Goal: Information Seeking & Learning: Learn about a topic

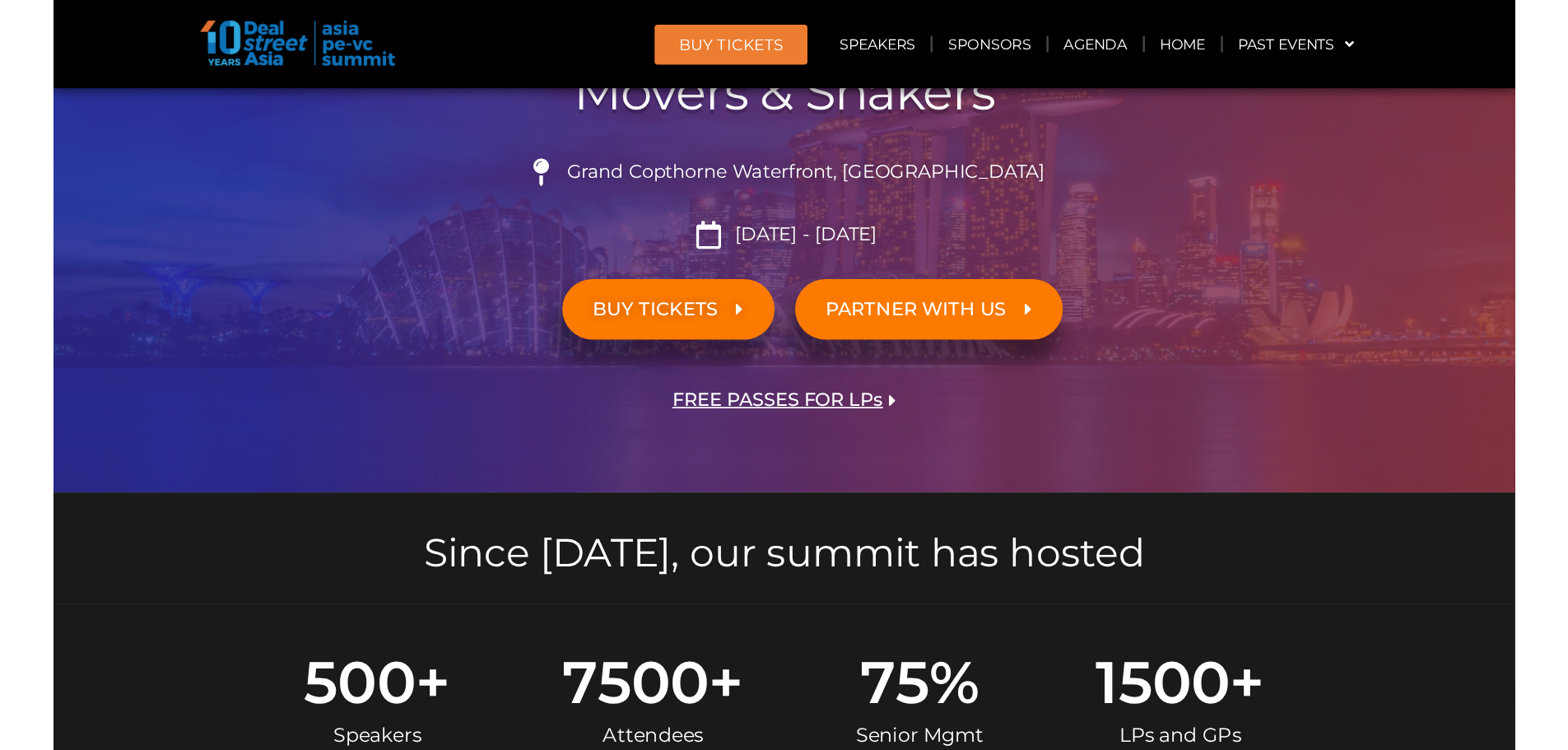
scroll to position [165, 0]
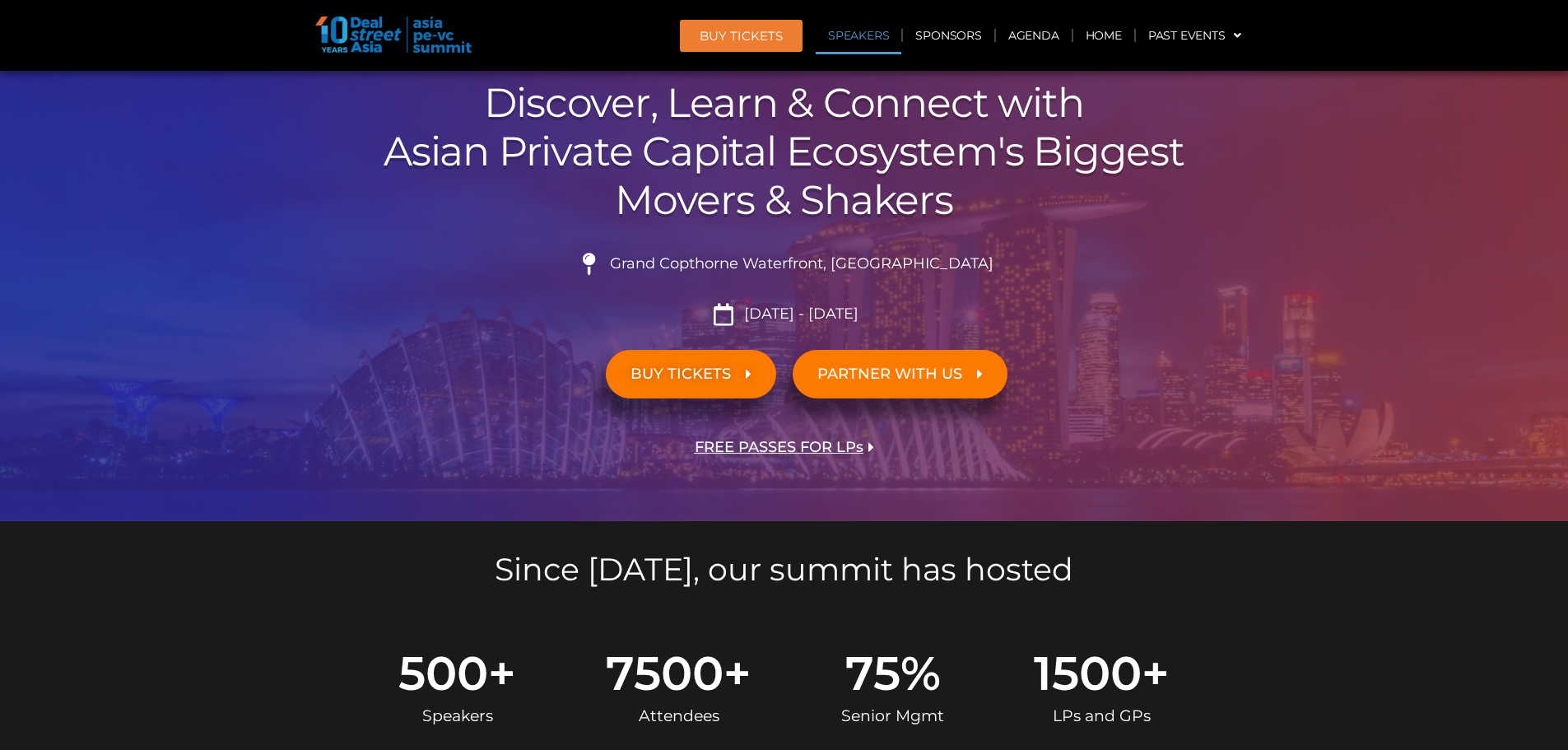
click at [876, 40] on link "Speakers" at bounding box center [858, 36] width 85 height 38
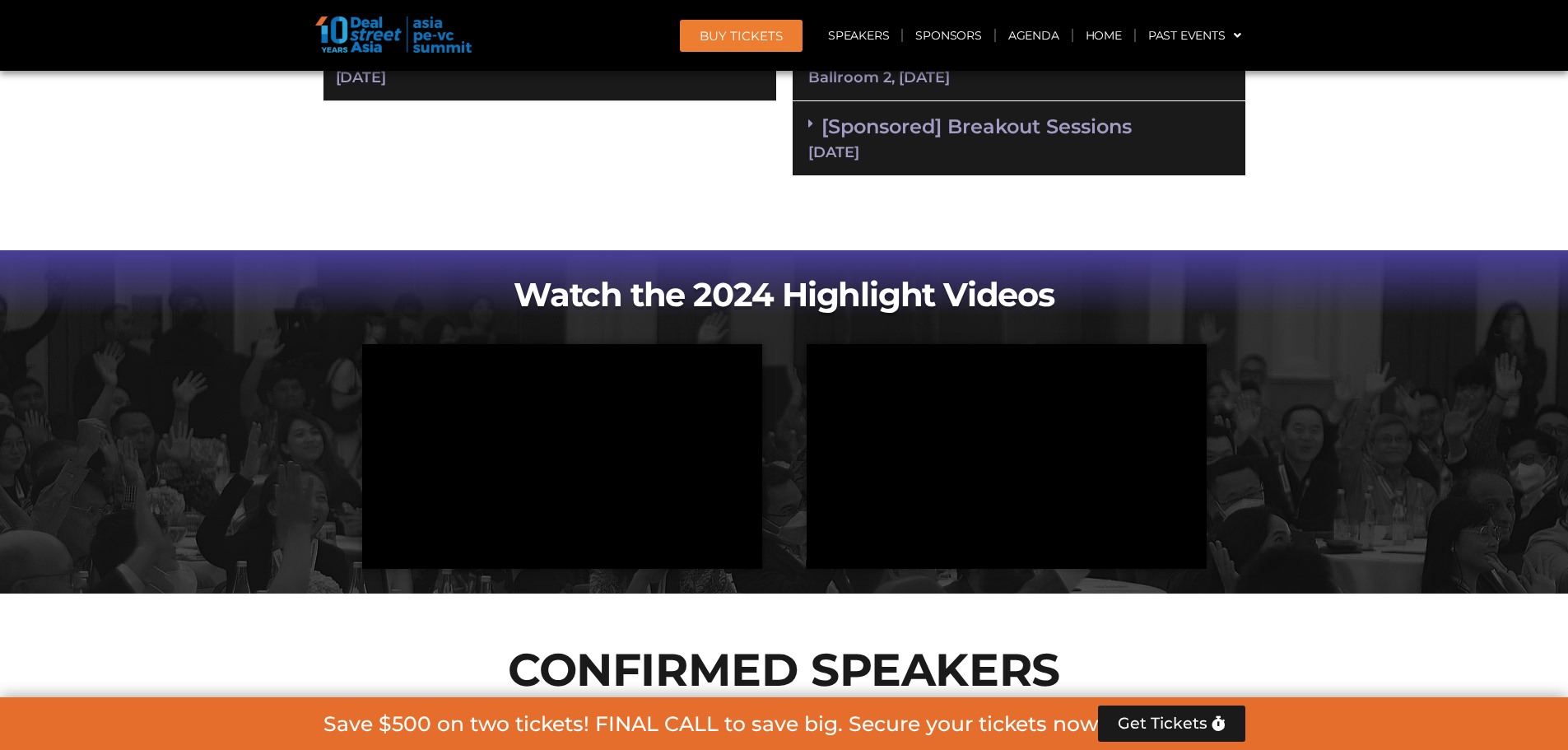
scroll to position [818, 0]
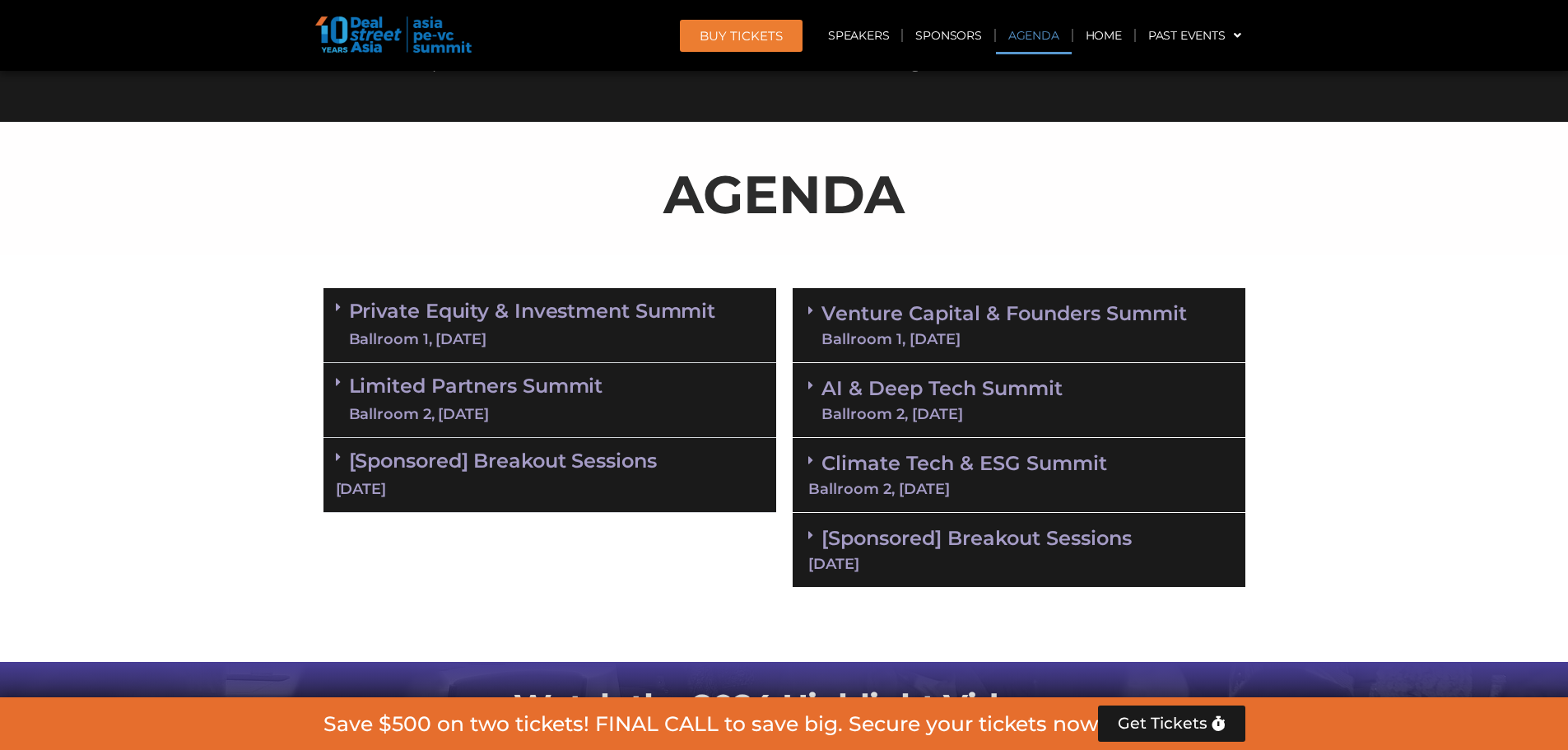
click at [836, 320] on link "Venture Capital & Founders​ Summit Ballroom 1, [DATE]" at bounding box center [1004, 325] width 366 height 43
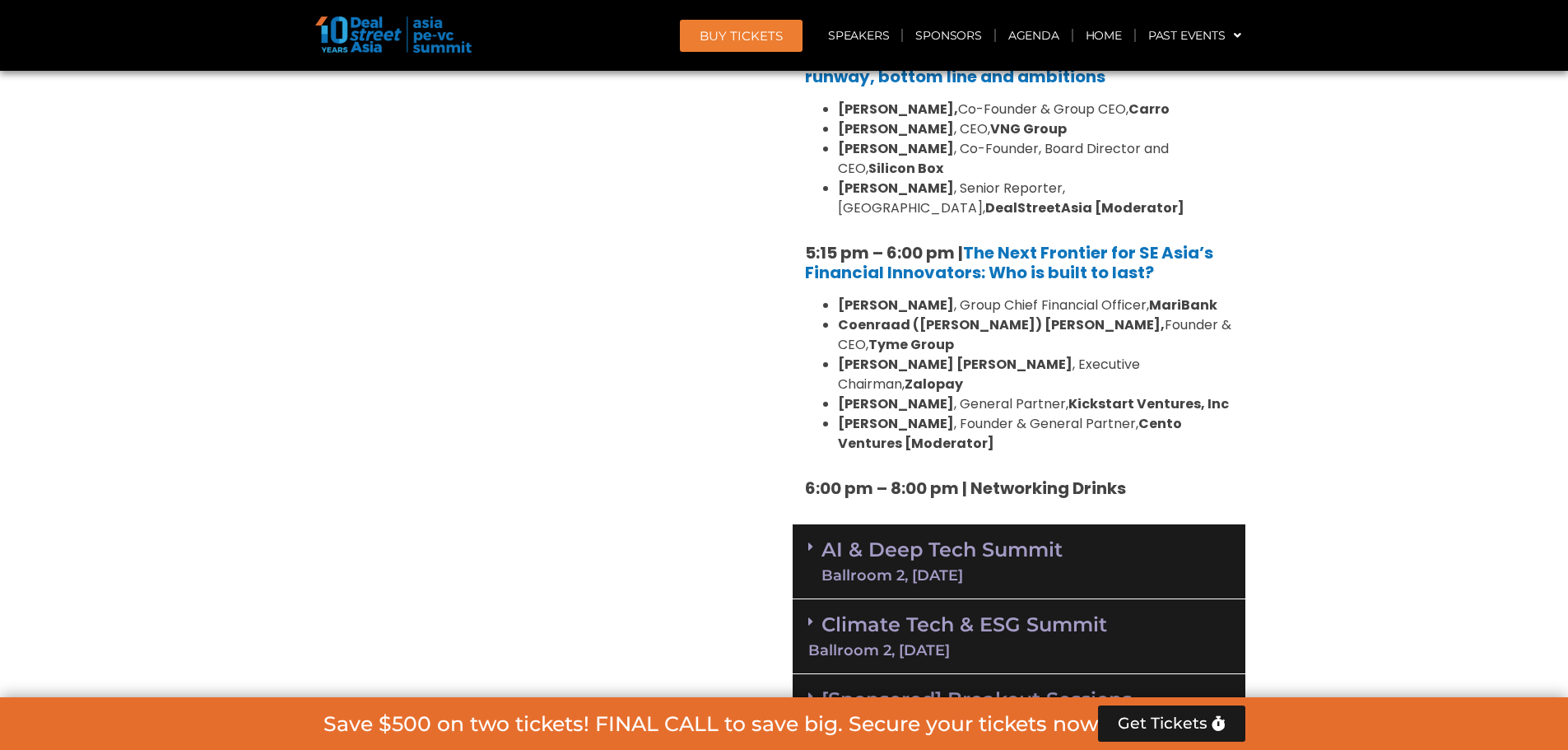
scroll to position [3039, 0]
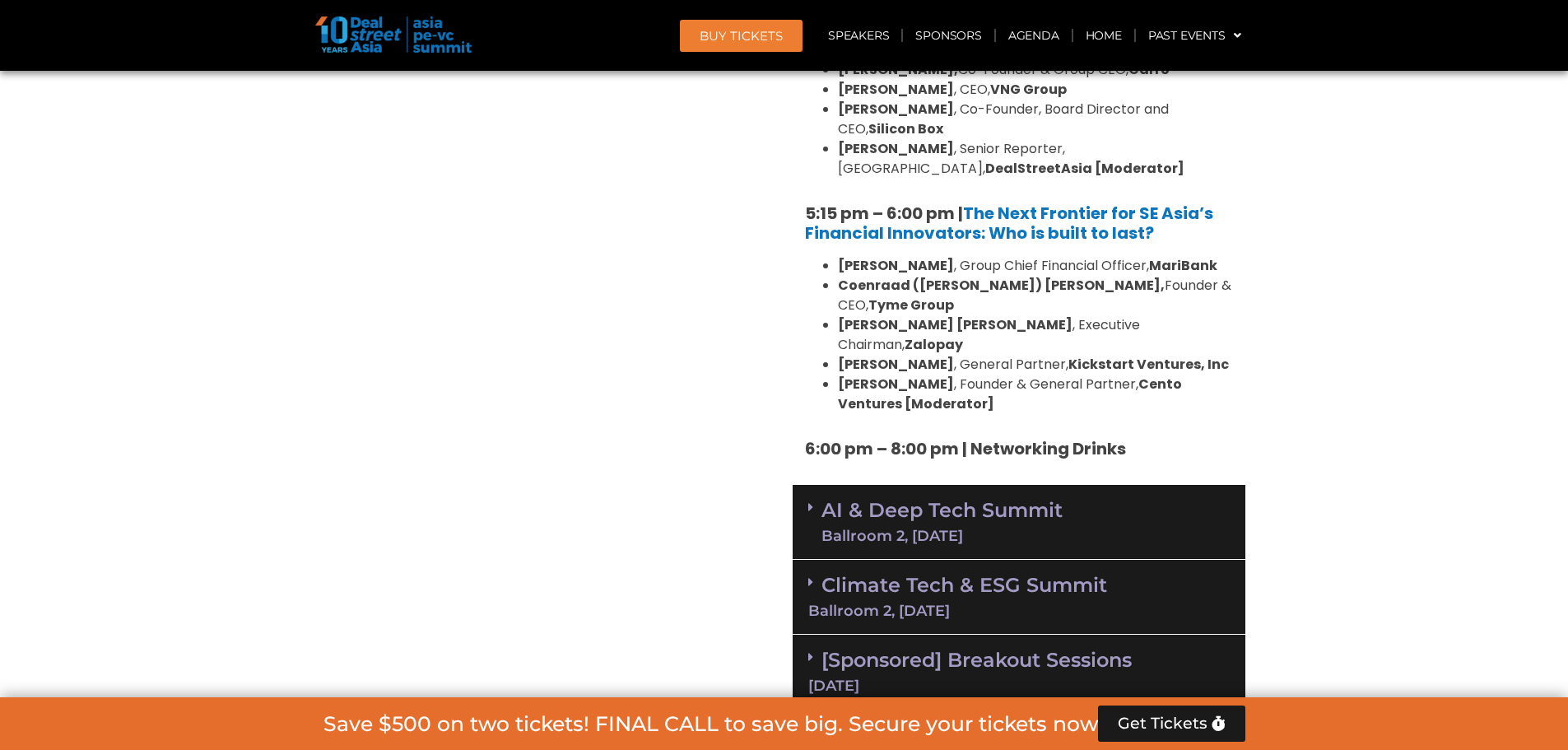
click at [900, 501] on link "AI & Deep Tech Summit Ballroom 2, [DATE]" at bounding box center [942, 522] width 241 height 43
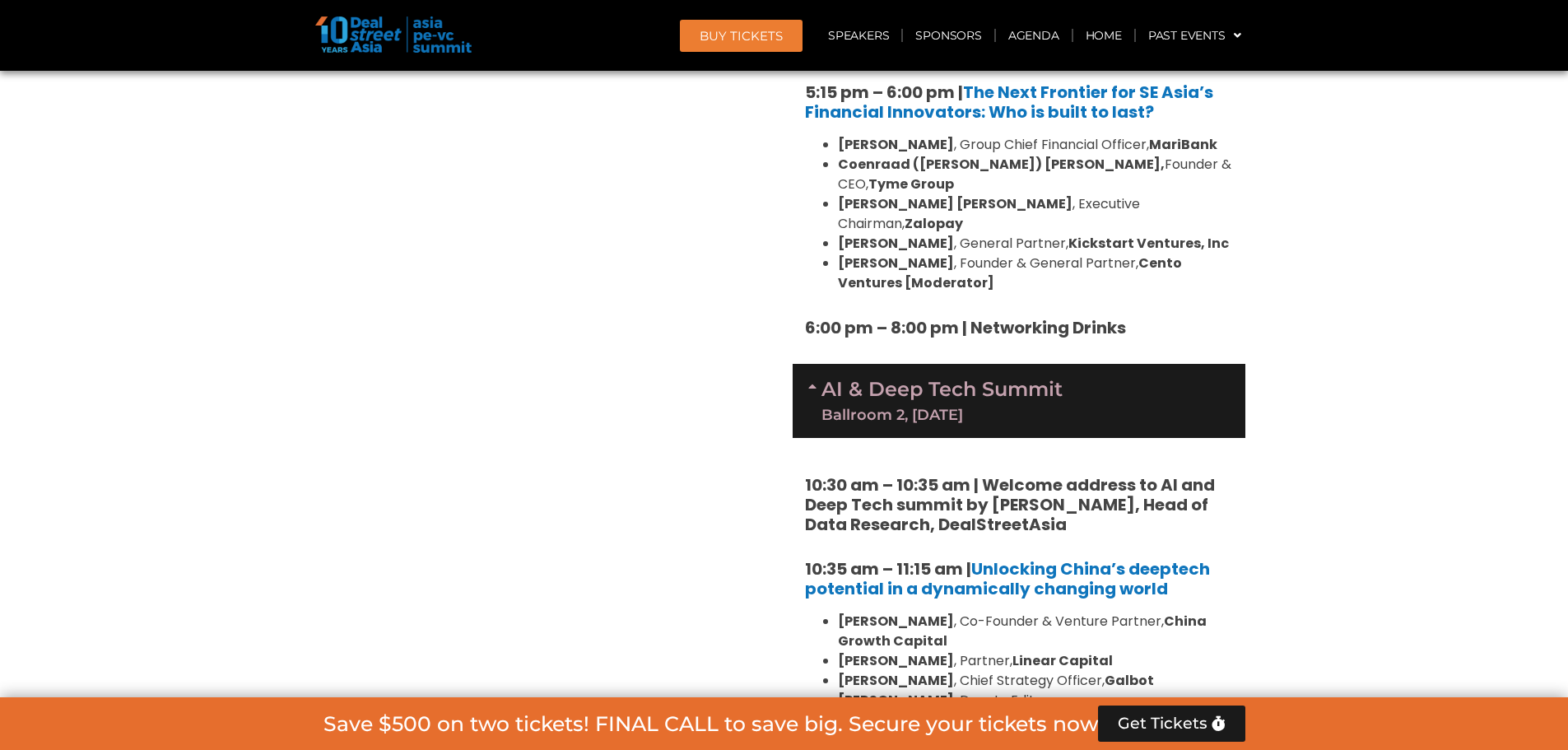
scroll to position [3122, 0]
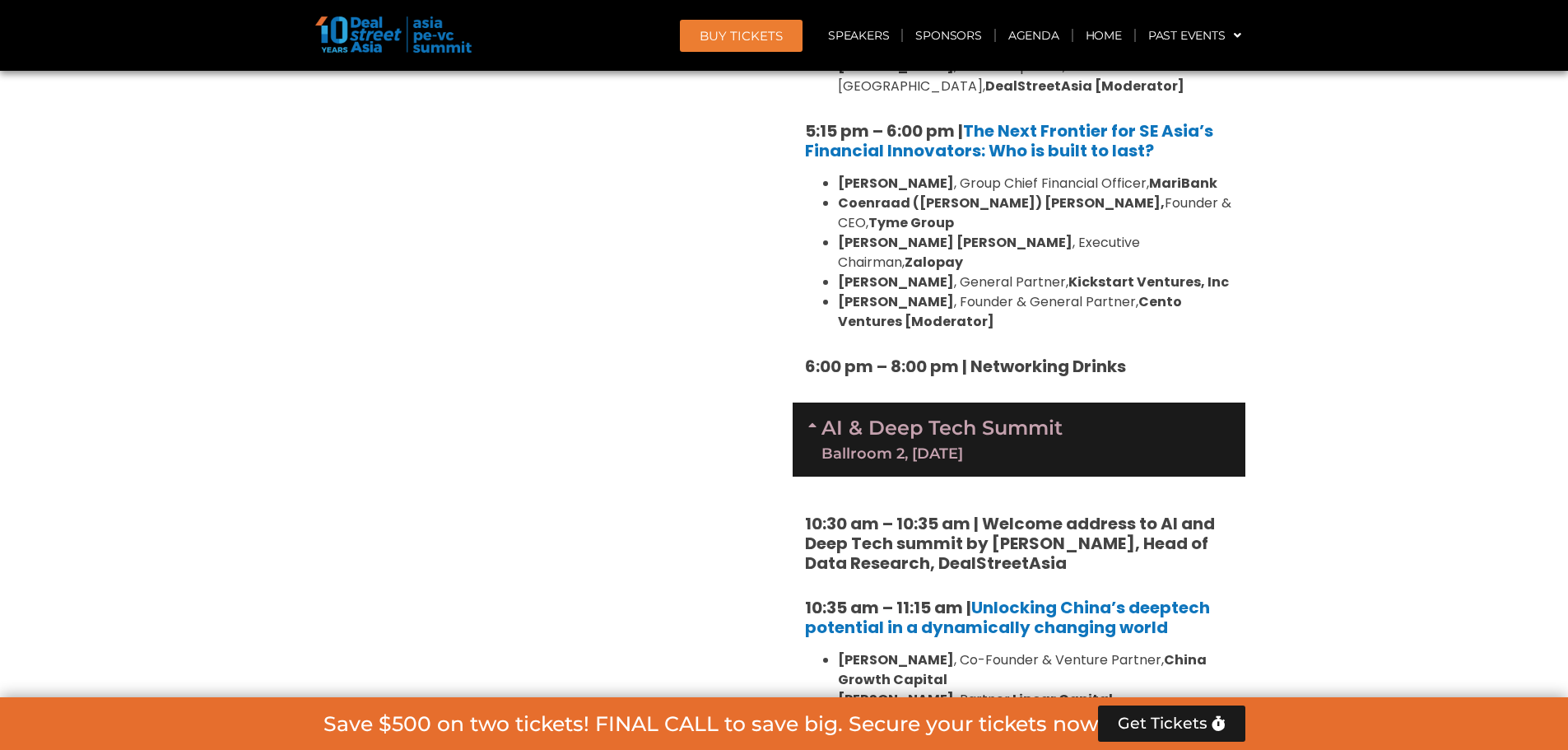
click at [876, 418] on link "AI & Deep Tech Summit Ballroom 2, [DATE]" at bounding box center [942, 440] width 241 height 43
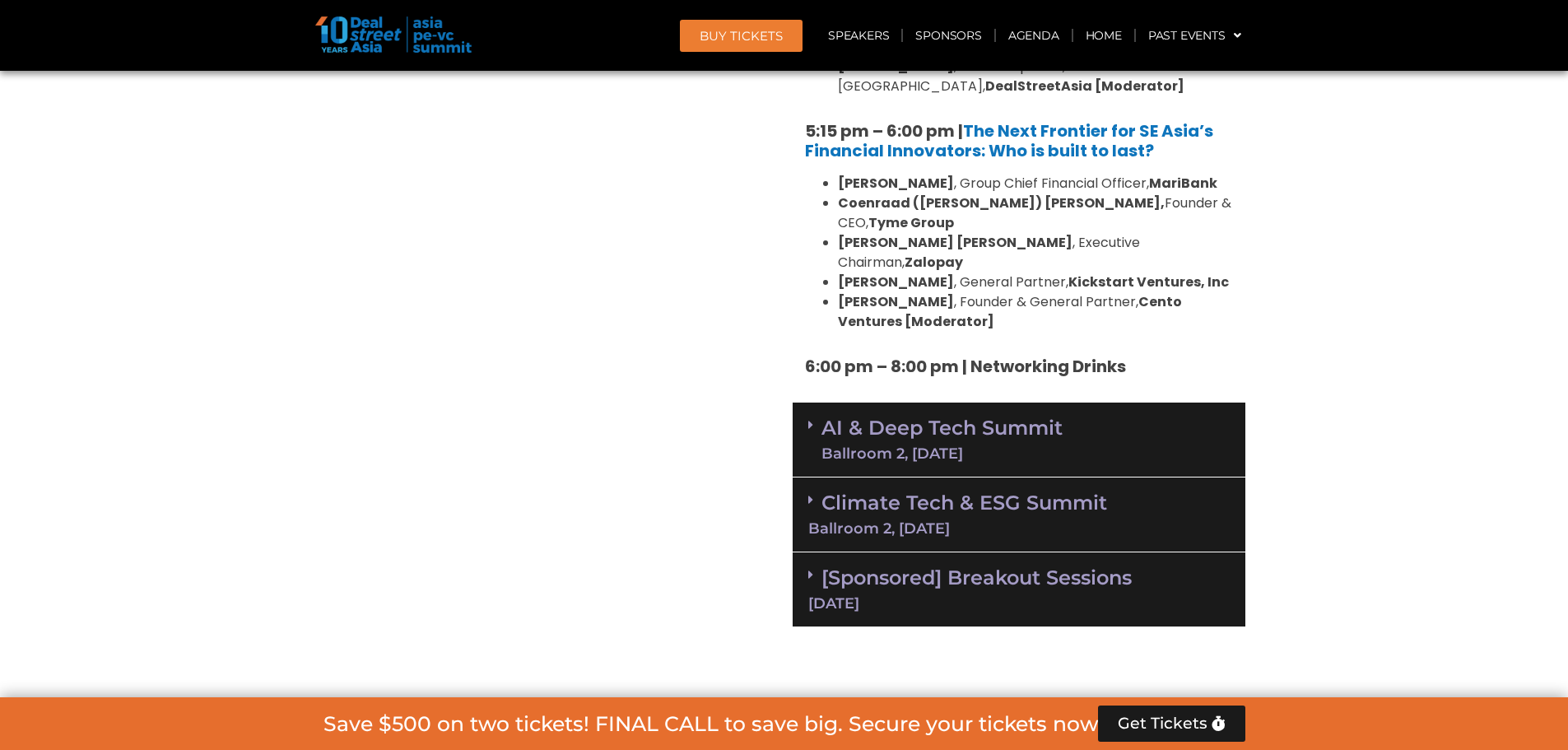
click at [875, 490] on link "Climate Tech & ESG Summit Ballroom 2, [DATE]" at bounding box center [1018, 513] width 421 height 45
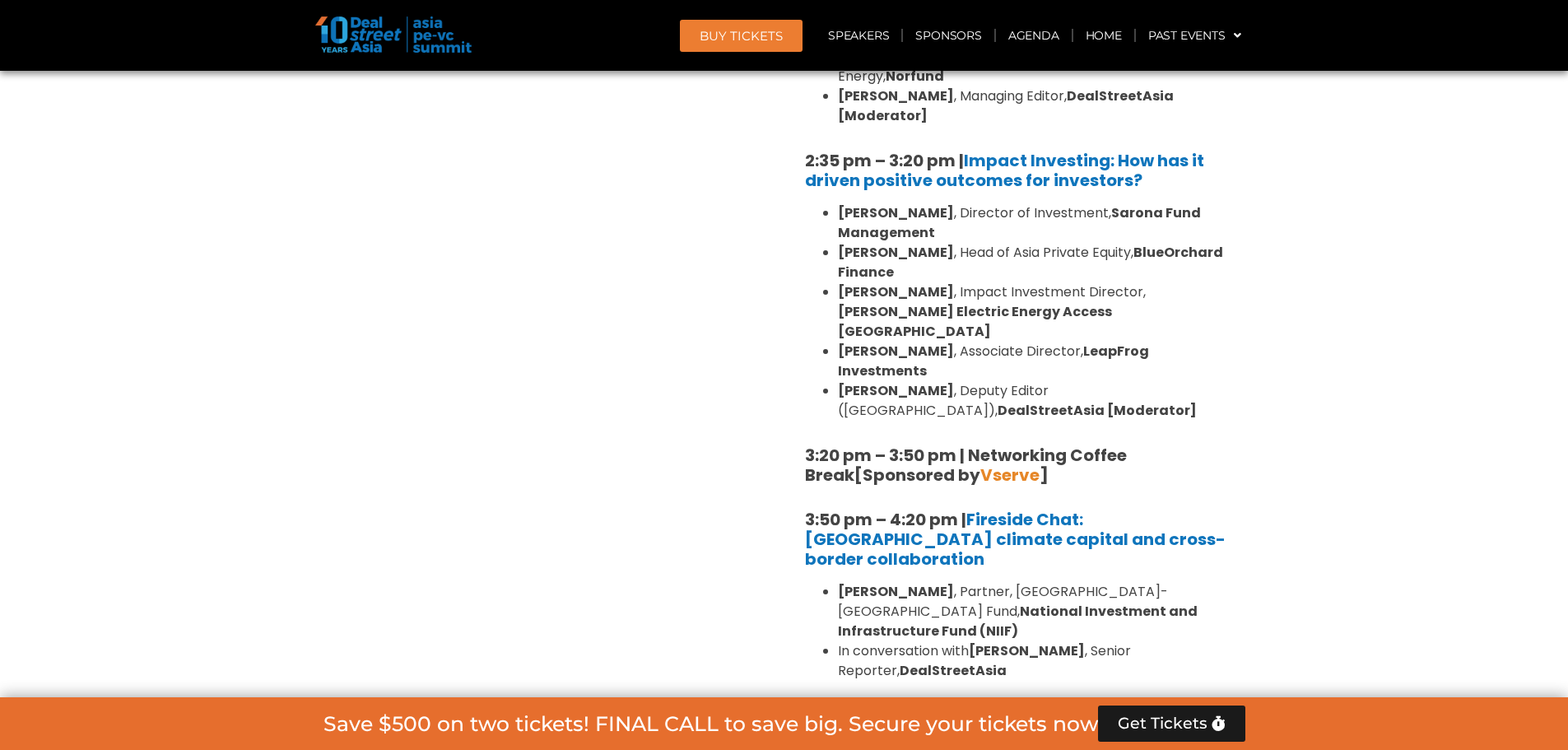
scroll to position [4109, 0]
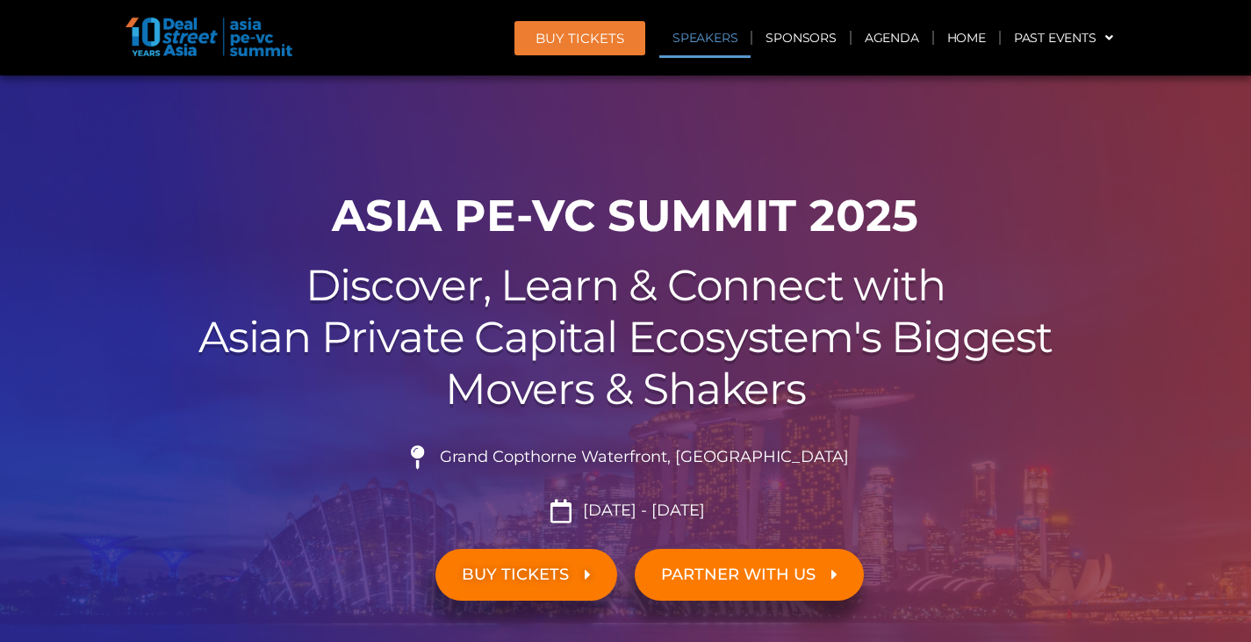
scroll to position [1923, 0]
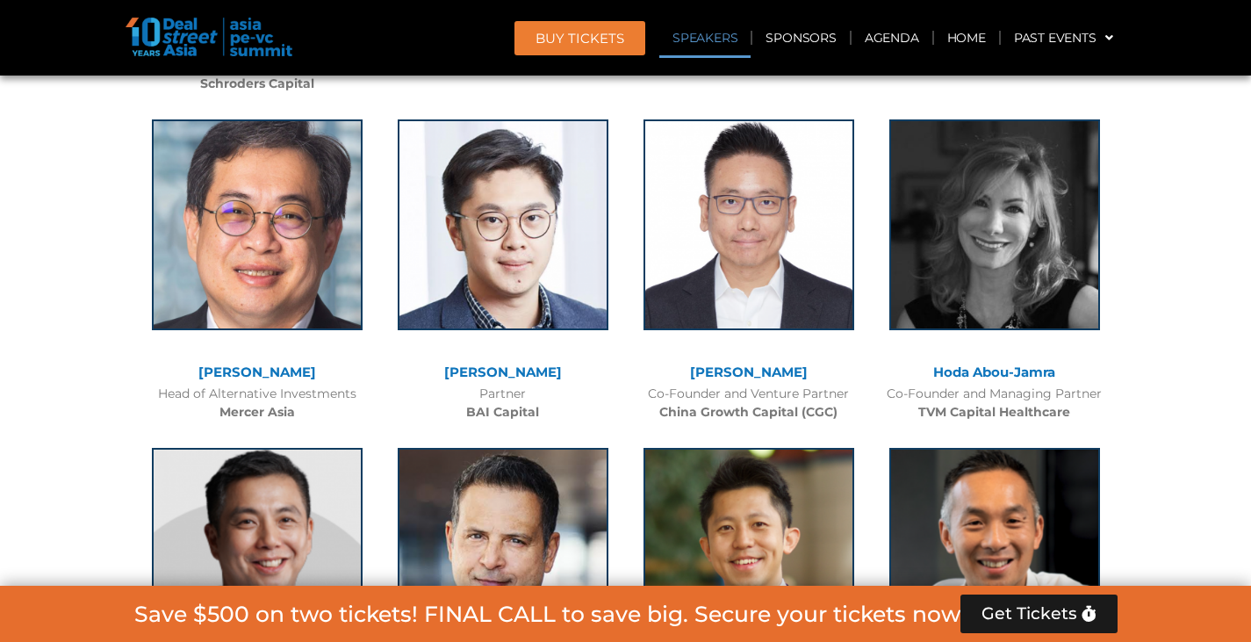
click at [702, 42] on link "Speakers" at bounding box center [704, 38] width 91 height 40
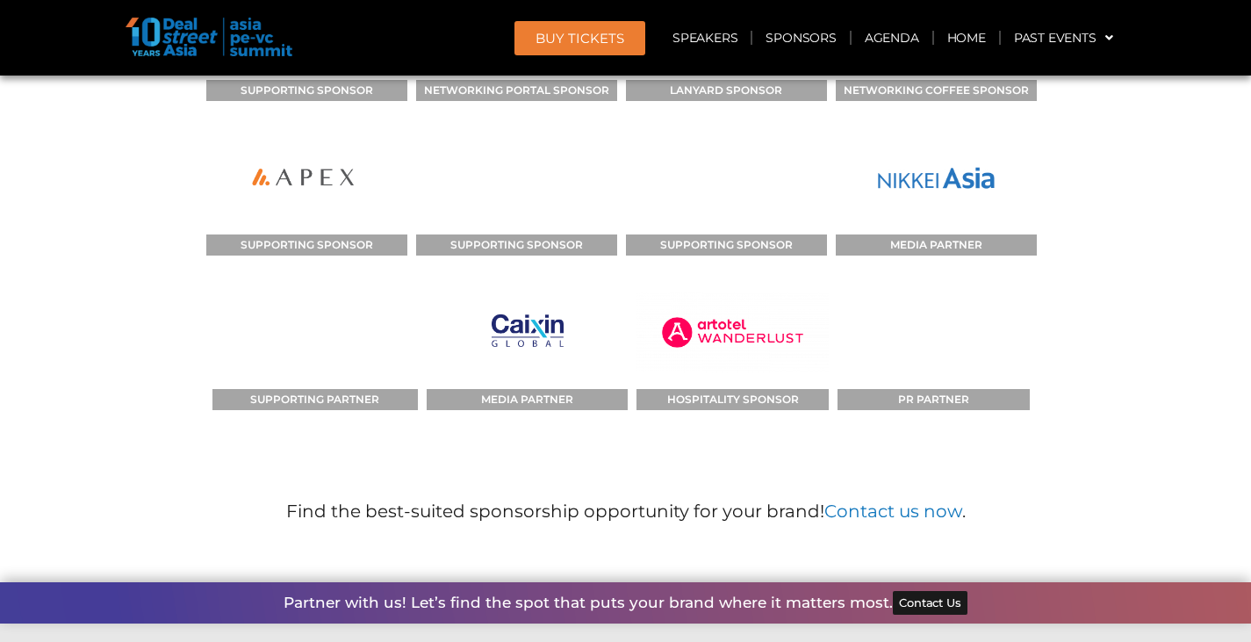
scroll to position [20172, 0]
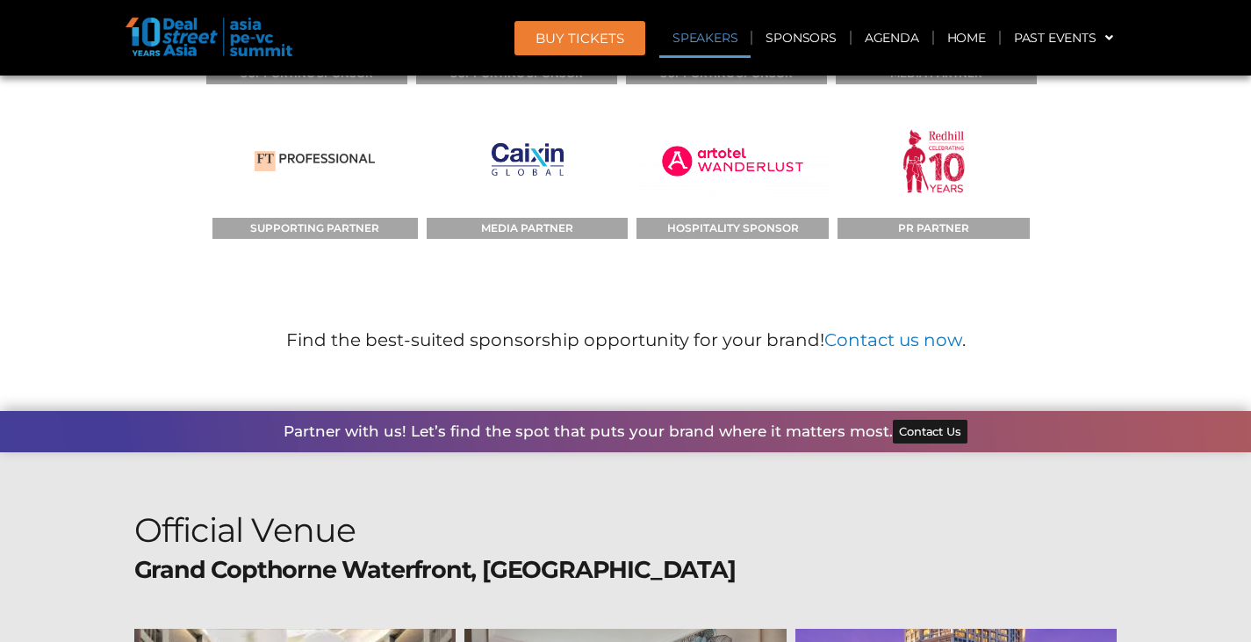
click at [726, 33] on link "Speakers" at bounding box center [704, 38] width 91 height 40
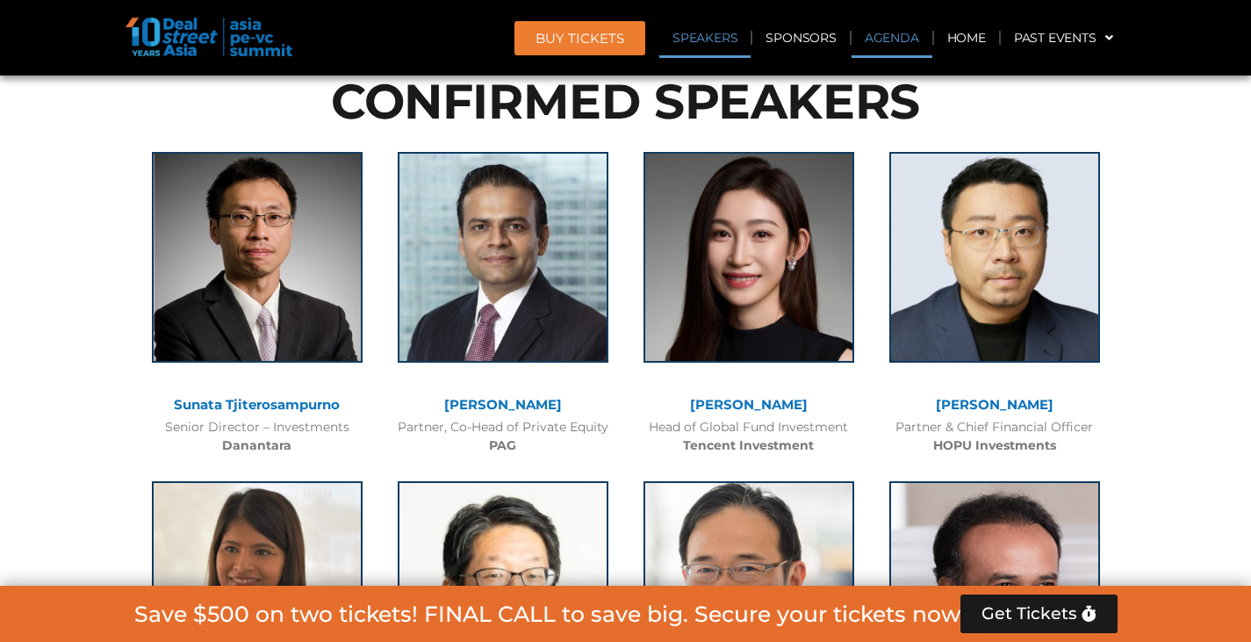
click at [866, 47] on link "Agenda" at bounding box center [892, 38] width 81 height 40
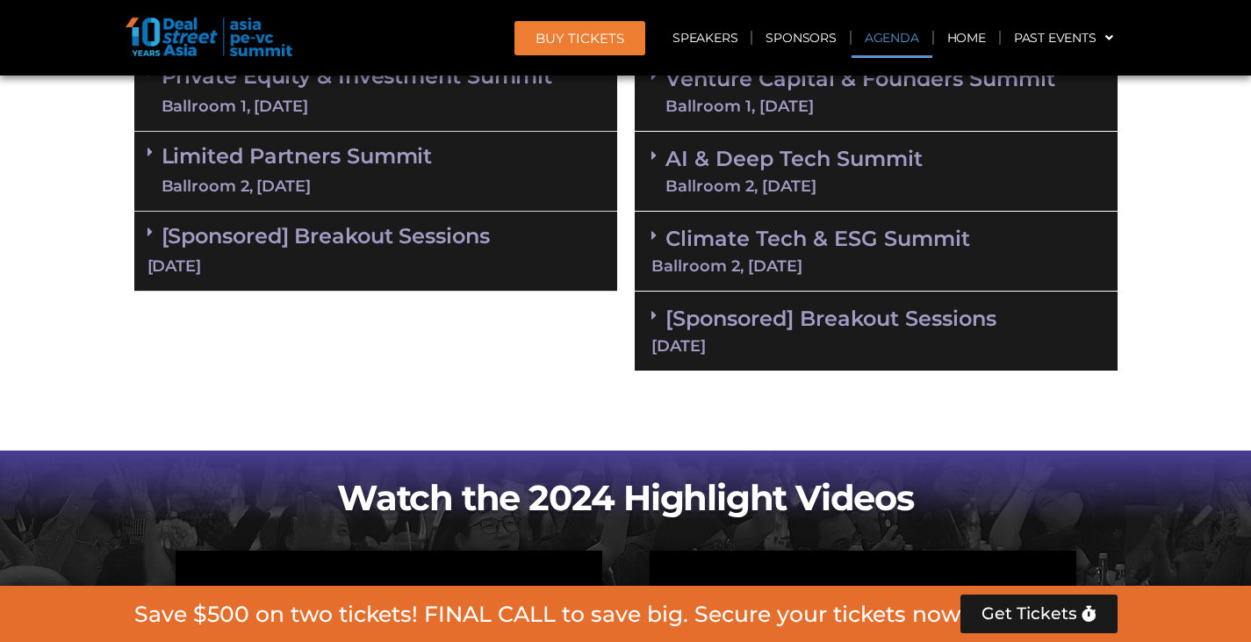
scroll to position [933, 0]
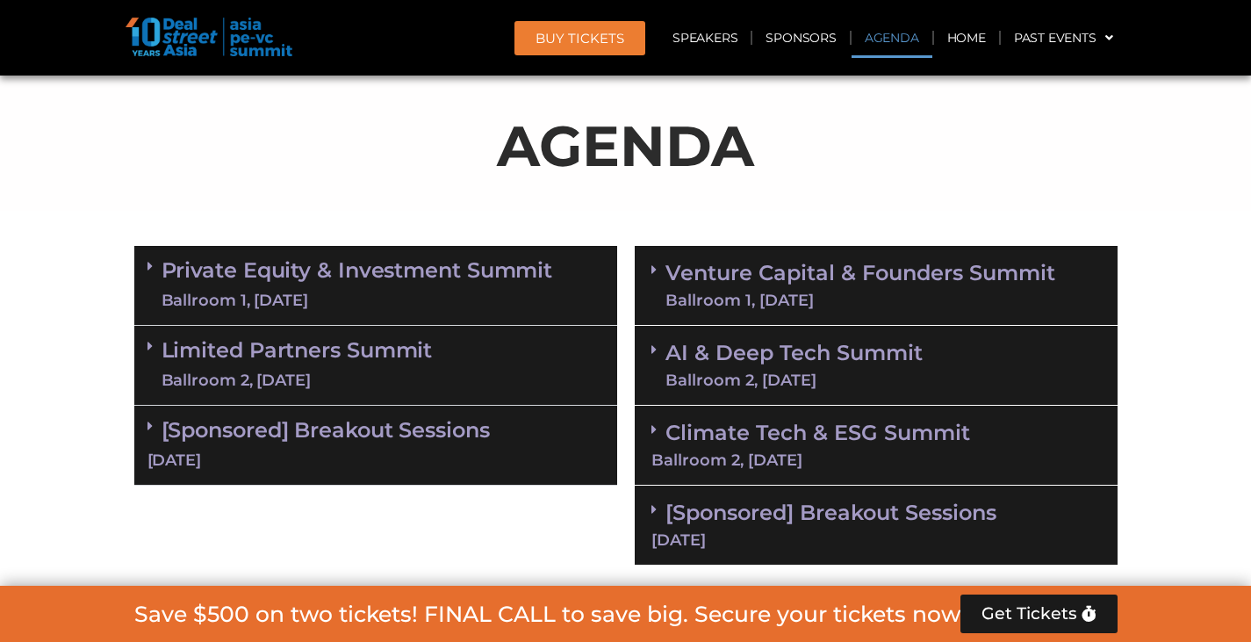
click at [666, 428] on link "Climate Tech & ESG Summit Ballroom 2, [DATE]" at bounding box center [875, 444] width 449 height 48
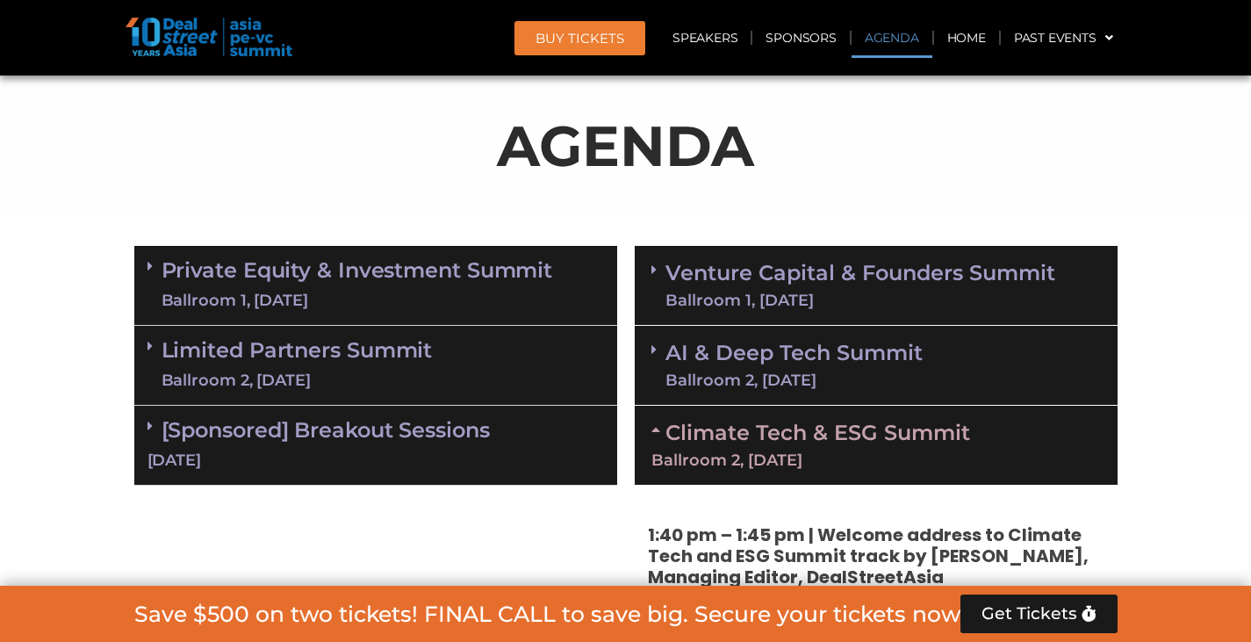
click at [793, 360] on link "AI & Deep Tech Summit Ballroom 2, [DATE]" at bounding box center [793, 365] width 257 height 46
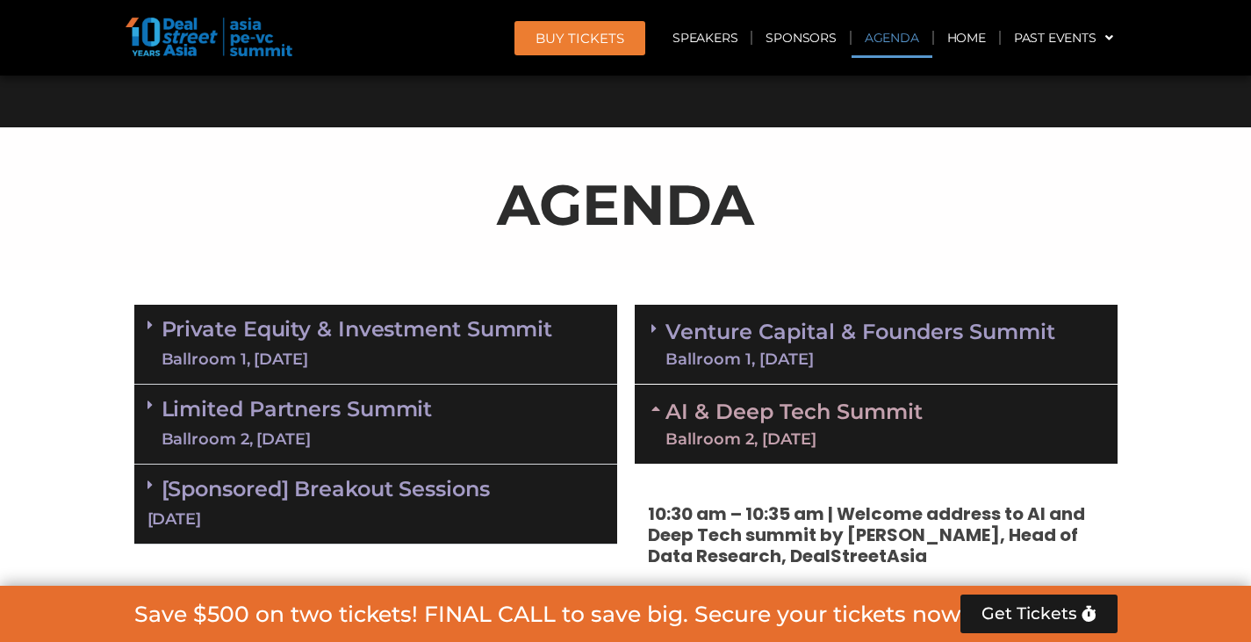
scroll to position [758, 0]
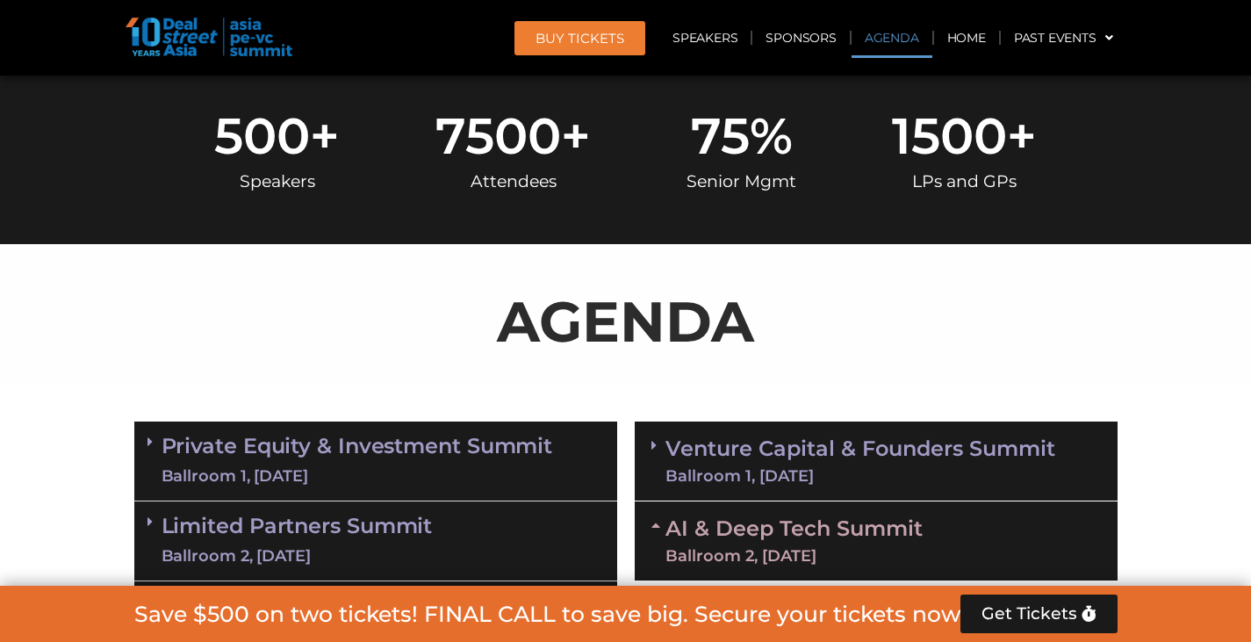
click at [767, 451] on link "Venture Capital & Founders​ Summit Ballroom 1, [DATE]" at bounding box center [860, 461] width 390 height 46
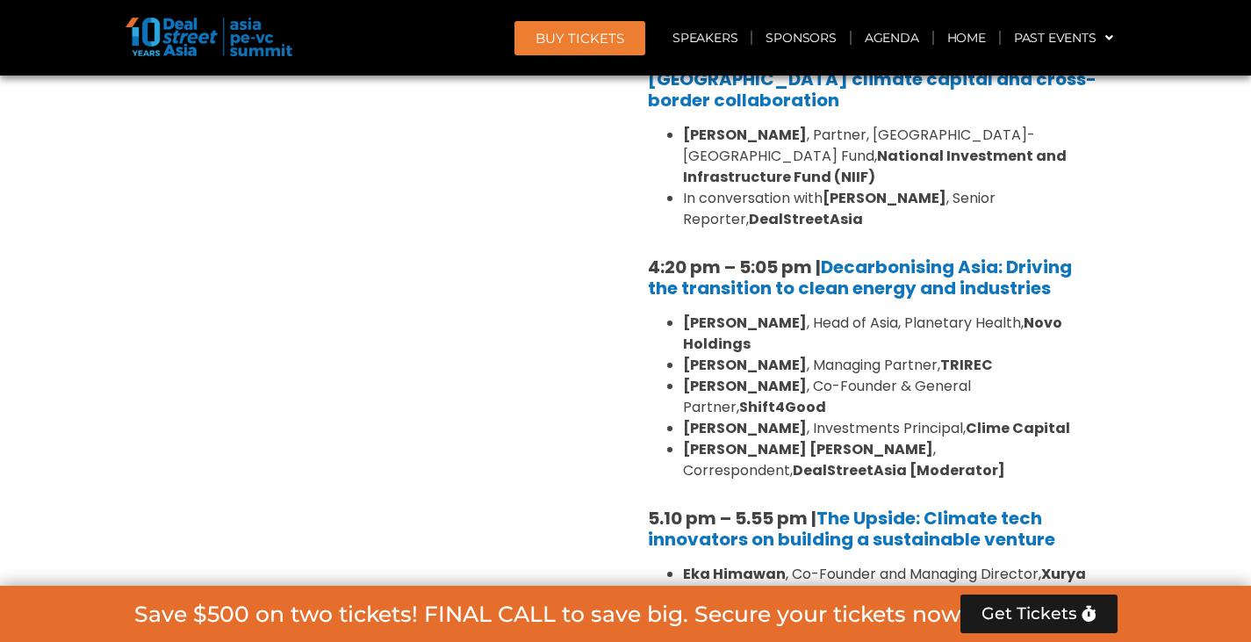
scroll to position [5674, 0]
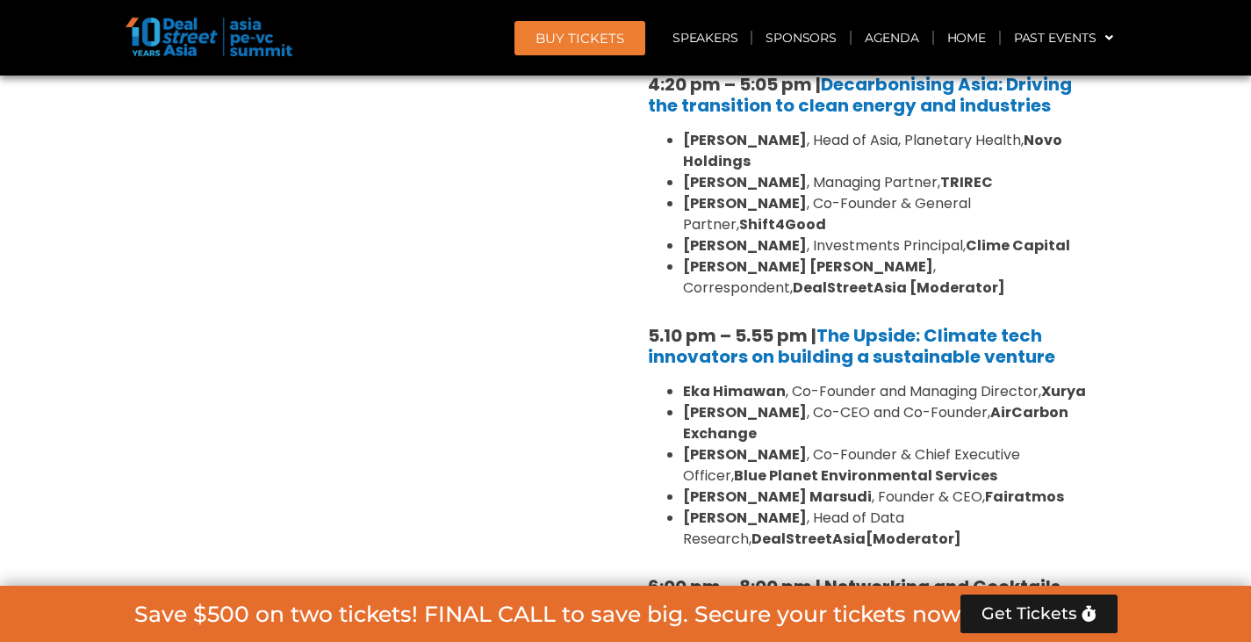
scroll to position [5762, 0]
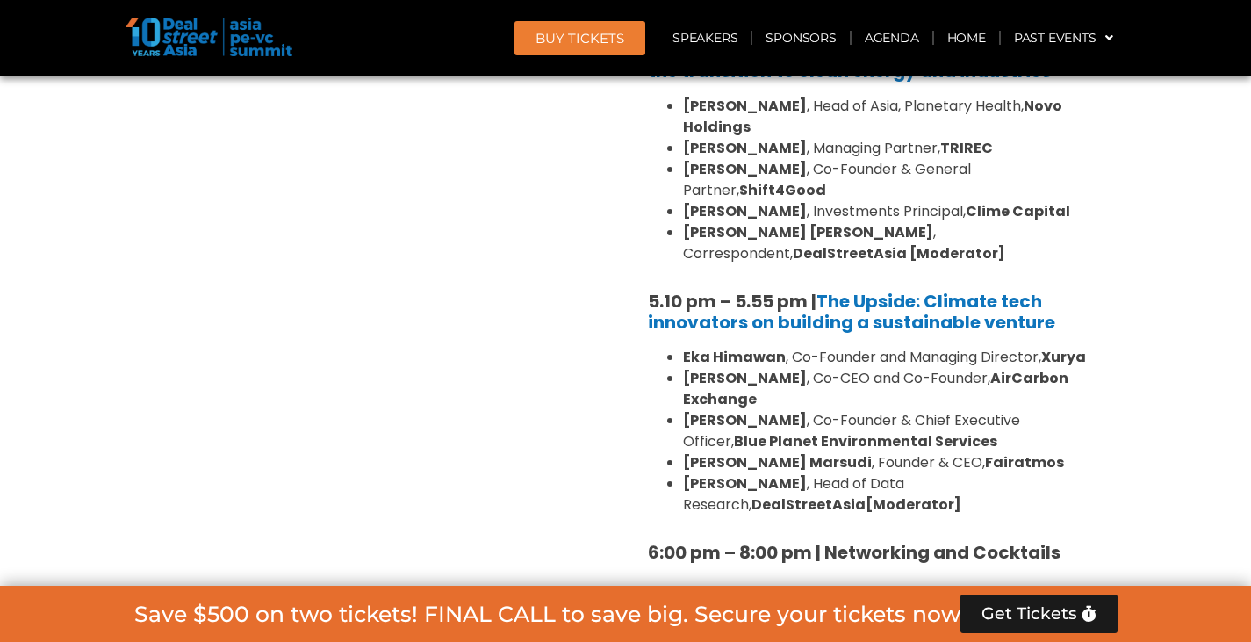
click at [672, 591] on div "[Sponsored] Breakout Sessions [DATE]" at bounding box center [876, 631] width 483 height 80
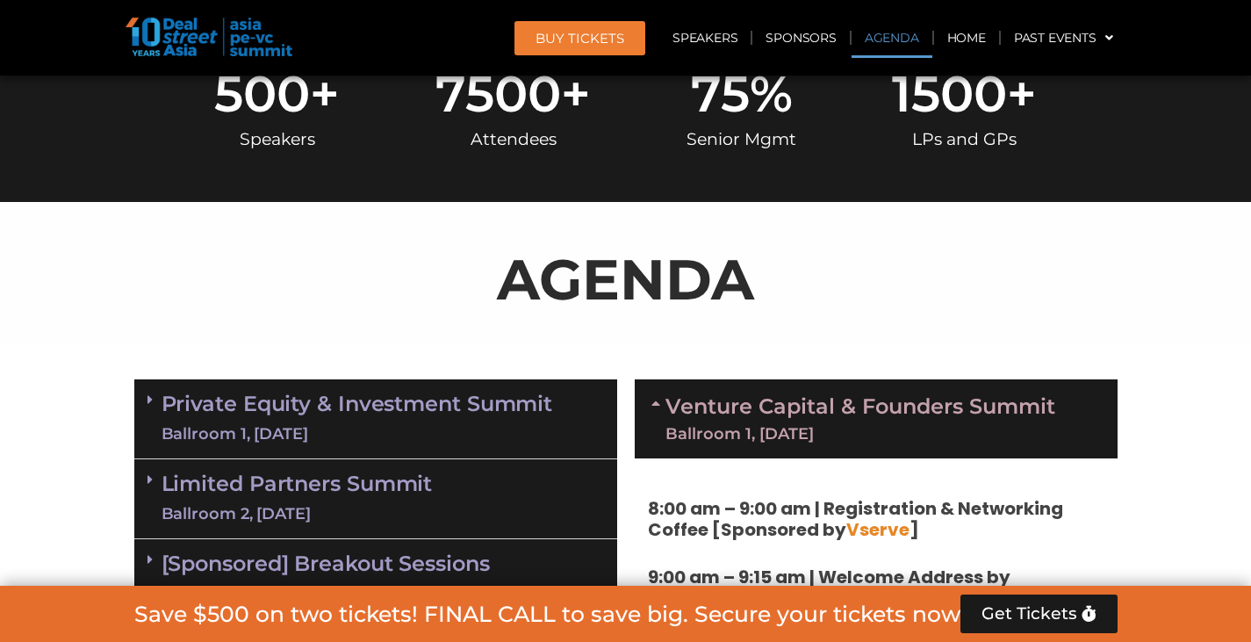
scroll to position [933, 0]
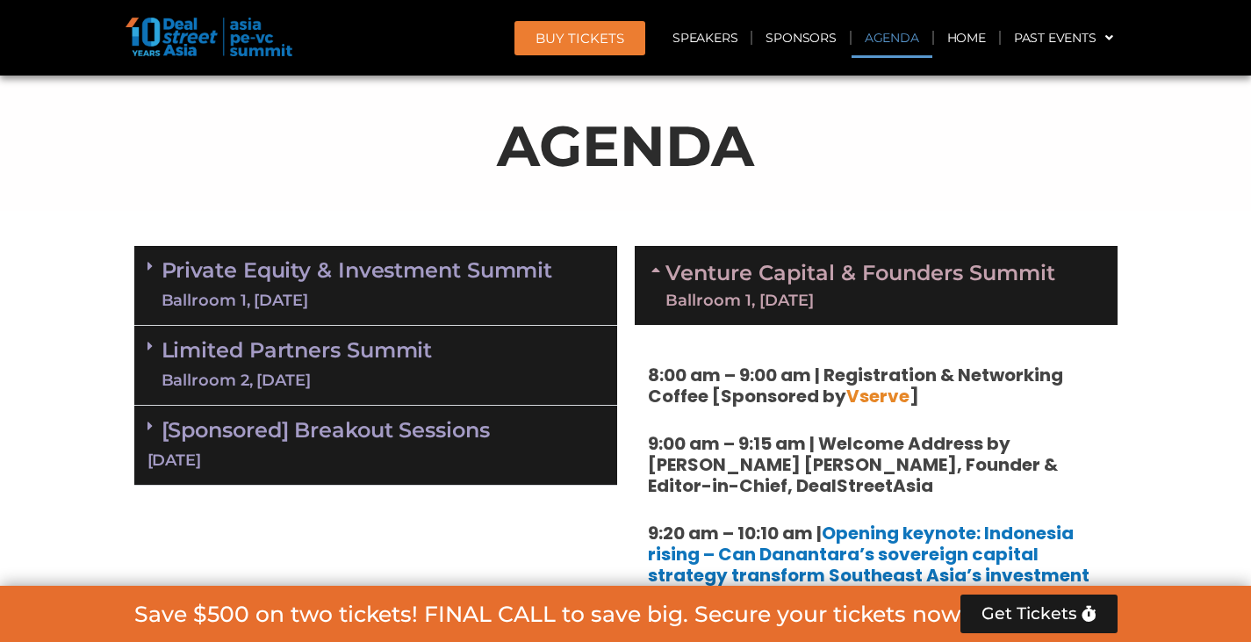
click at [687, 292] on div "Ballroom 1, [DATE]" at bounding box center [860, 300] width 390 height 16
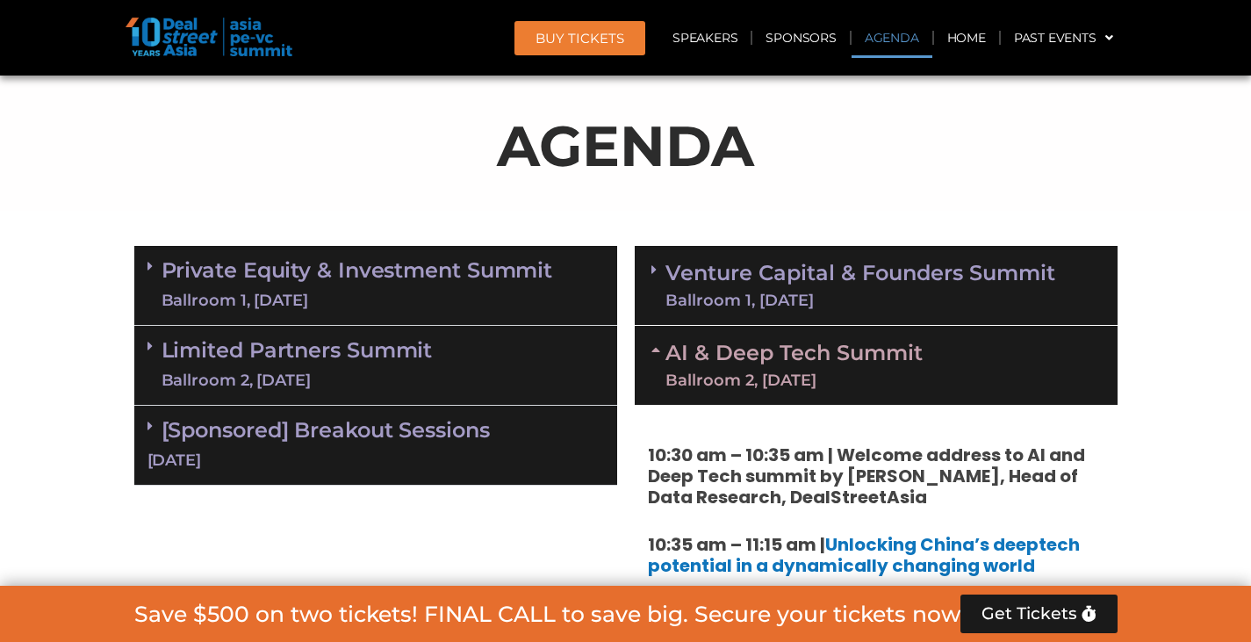
click at [346, 280] on link "Private Equity & Investment Summit Ballroom 1, [DATE]" at bounding box center [358, 285] width 392 height 53
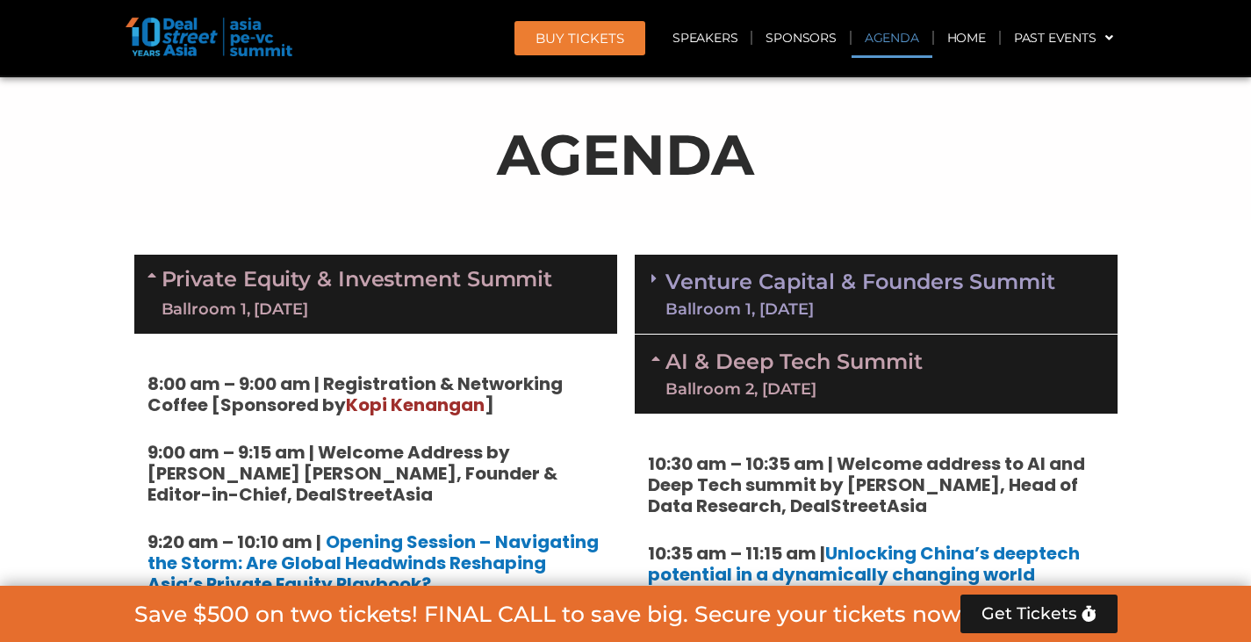
scroll to position [1021, 0]
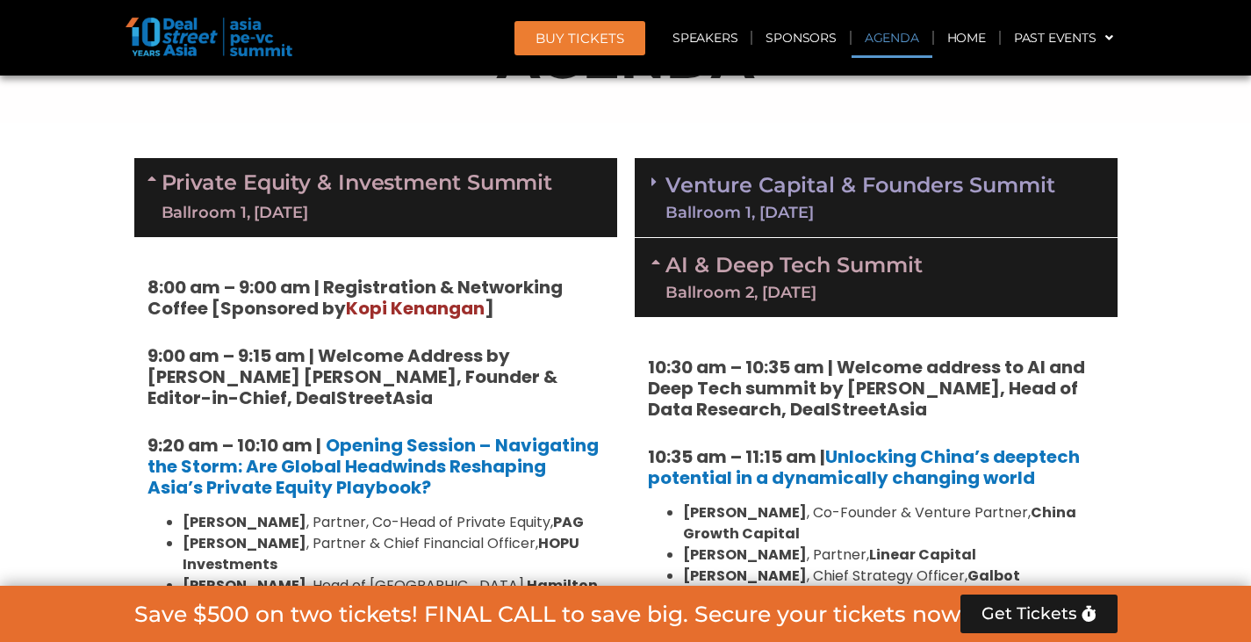
click at [685, 267] on link "AI & Deep Tech Summit Ballroom 2, [DATE]" at bounding box center [793, 278] width 257 height 46
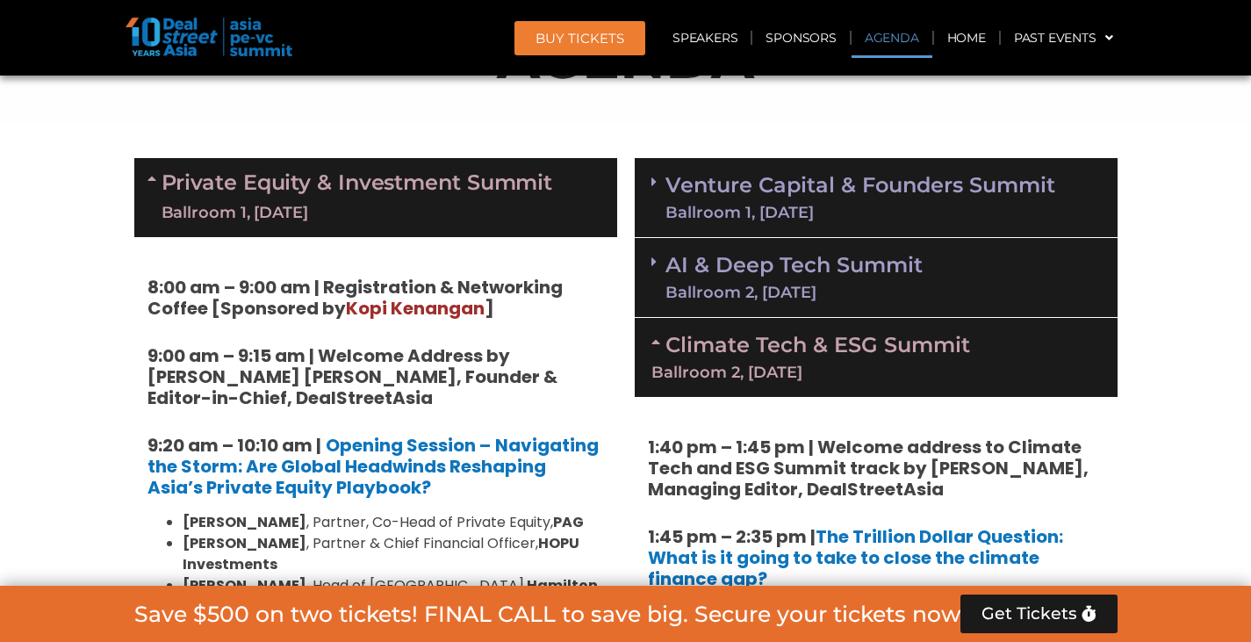
click at [721, 341] on link "Climate Tech & ESG Summit Ballroom 2, [DATE]" at bounding box center [875, 356] width 449 height 48
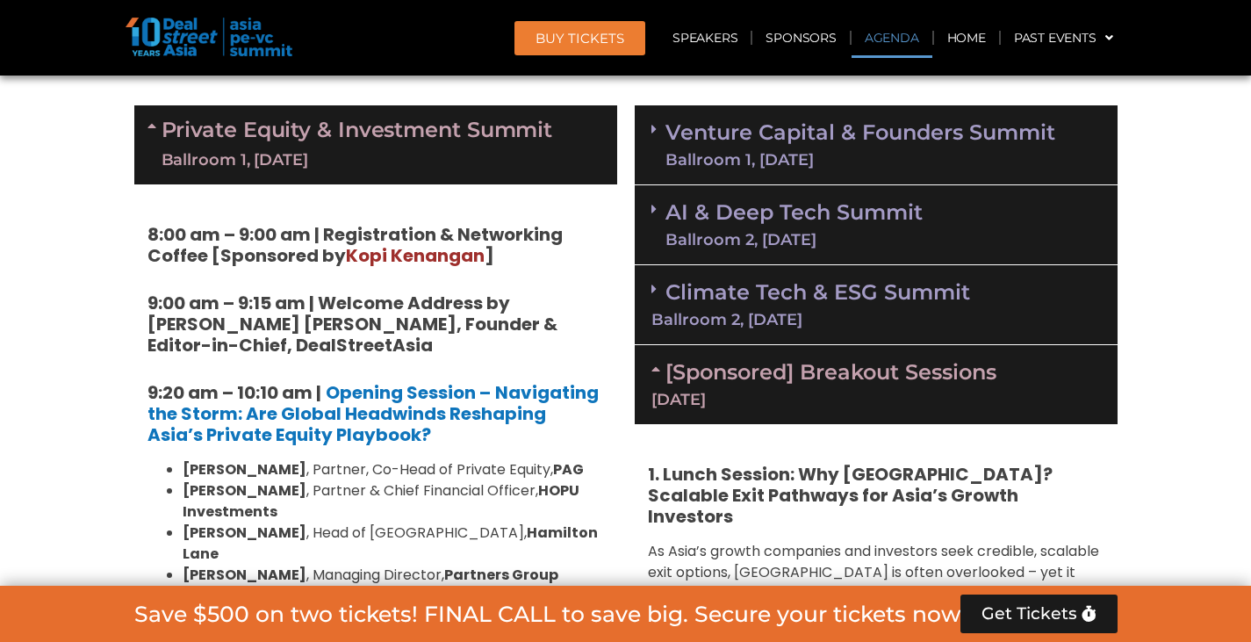
scroll to position [1109, 0]
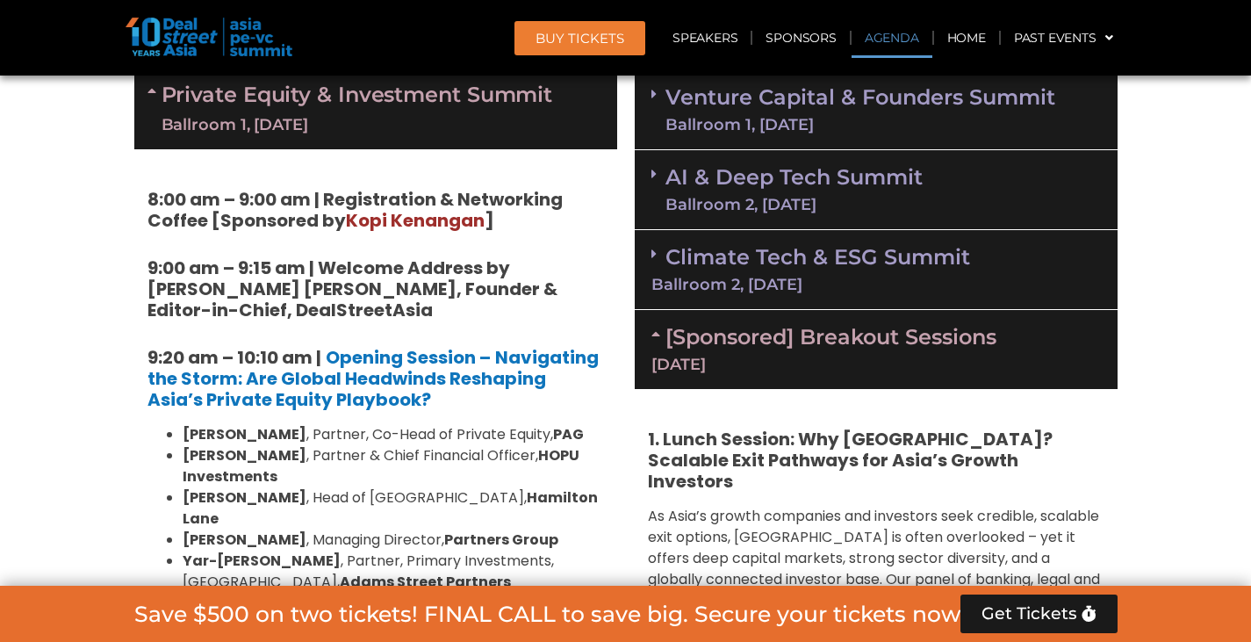
click at [788, 178] on link "AI & Deep Tech Summit Ballroom 2, [DATE]" at bounding box center [793, 190] width 257 height 46
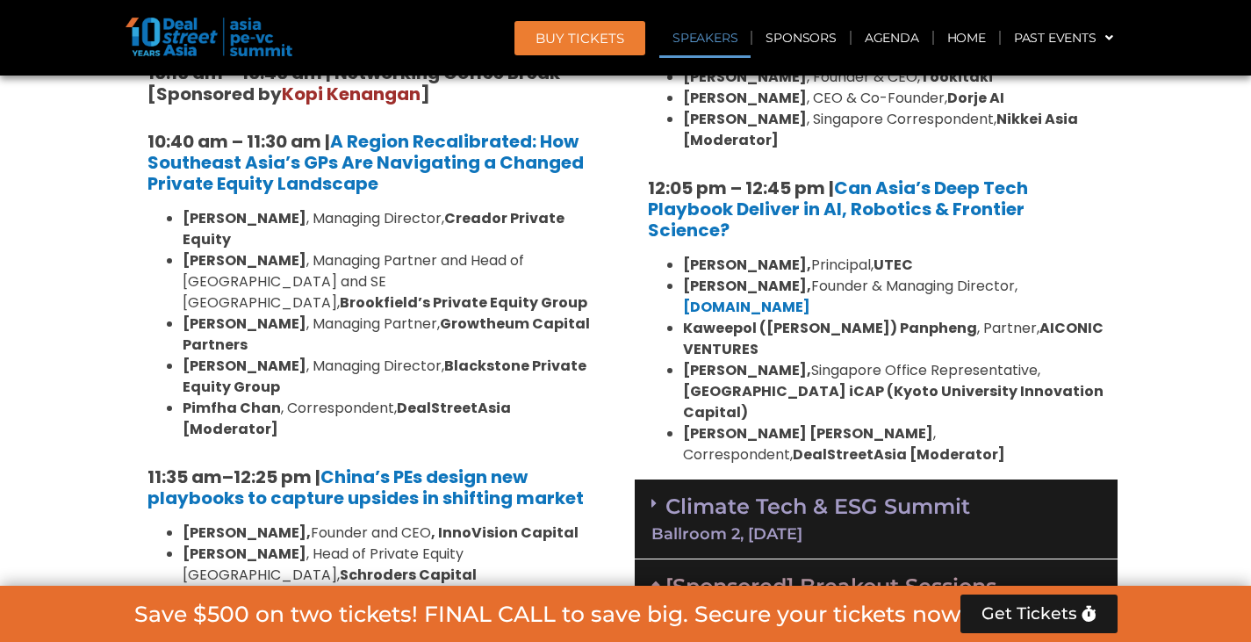
scroll to position [1811, 0]
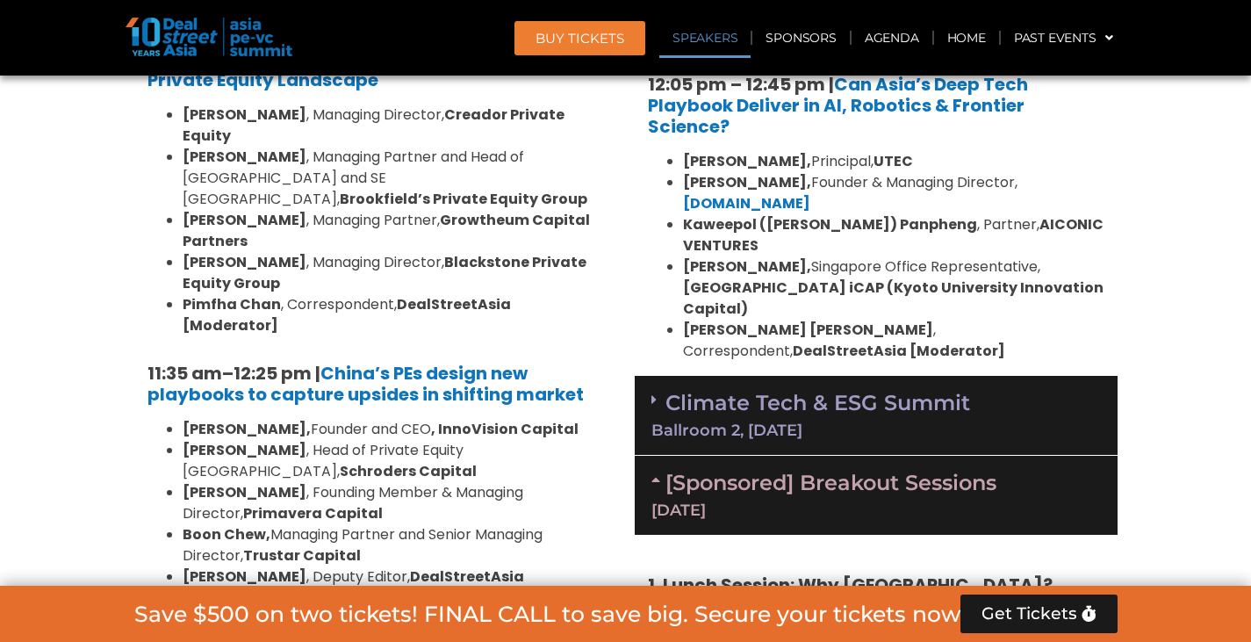
click at [703, 390] on link "Climate Tech & ESG Summit Ballroom 2, [DATE]" at bounding box center [875, 414] width 449 height 48
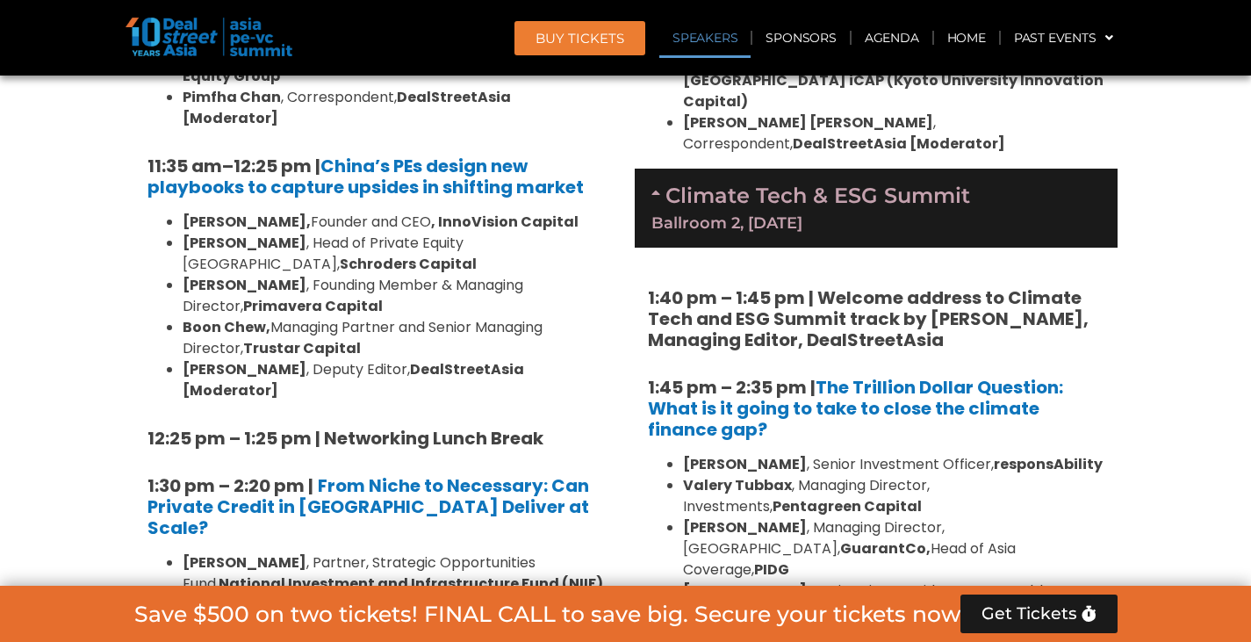
scroll to position [1723, 0]
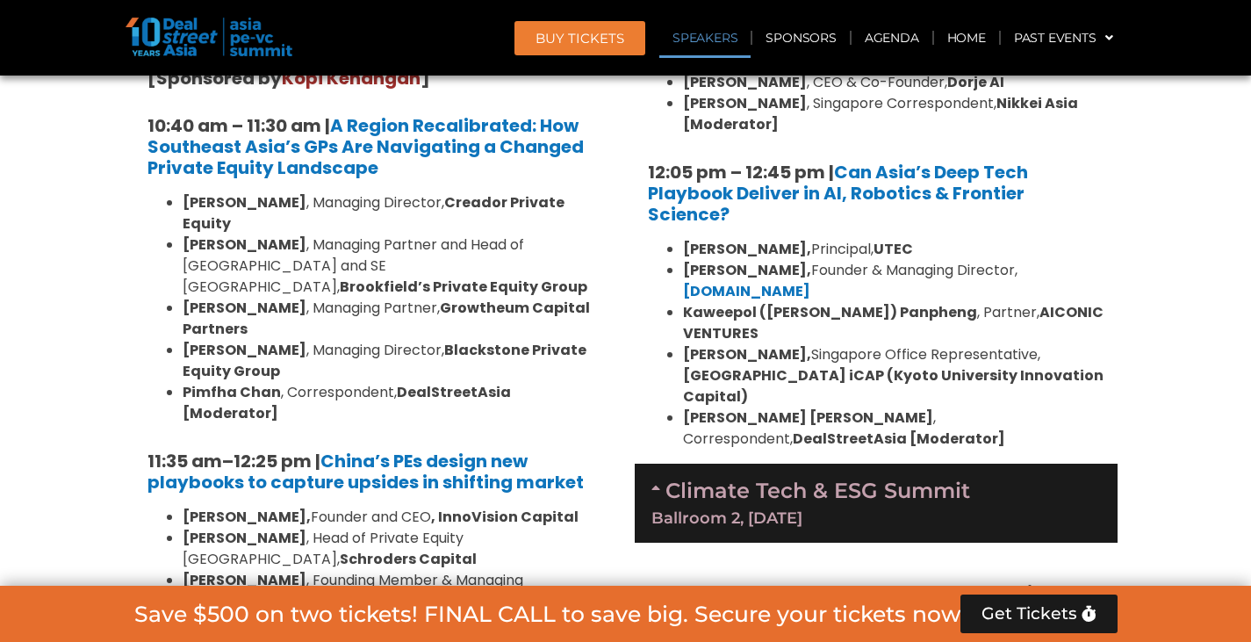
click at [760, 478] on link "Climate Tech & ESG Summit Ballroom 2, [DATE]" at bounding box center [875, 502] width 449 height 48
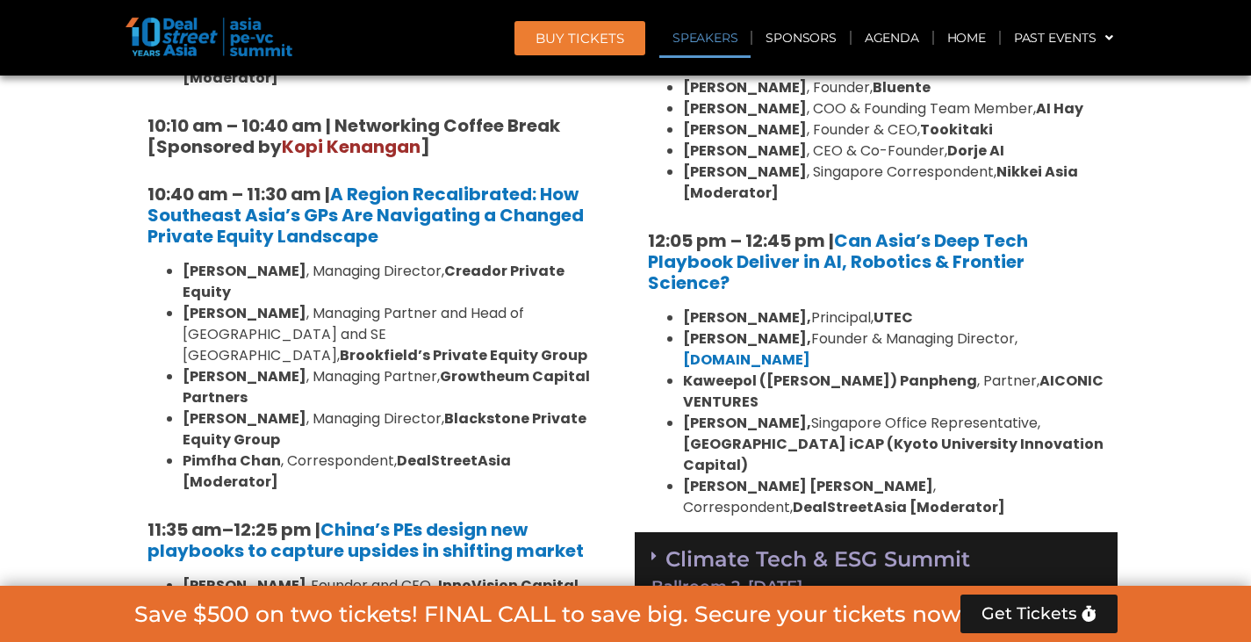
scroll to position [1899, 0]
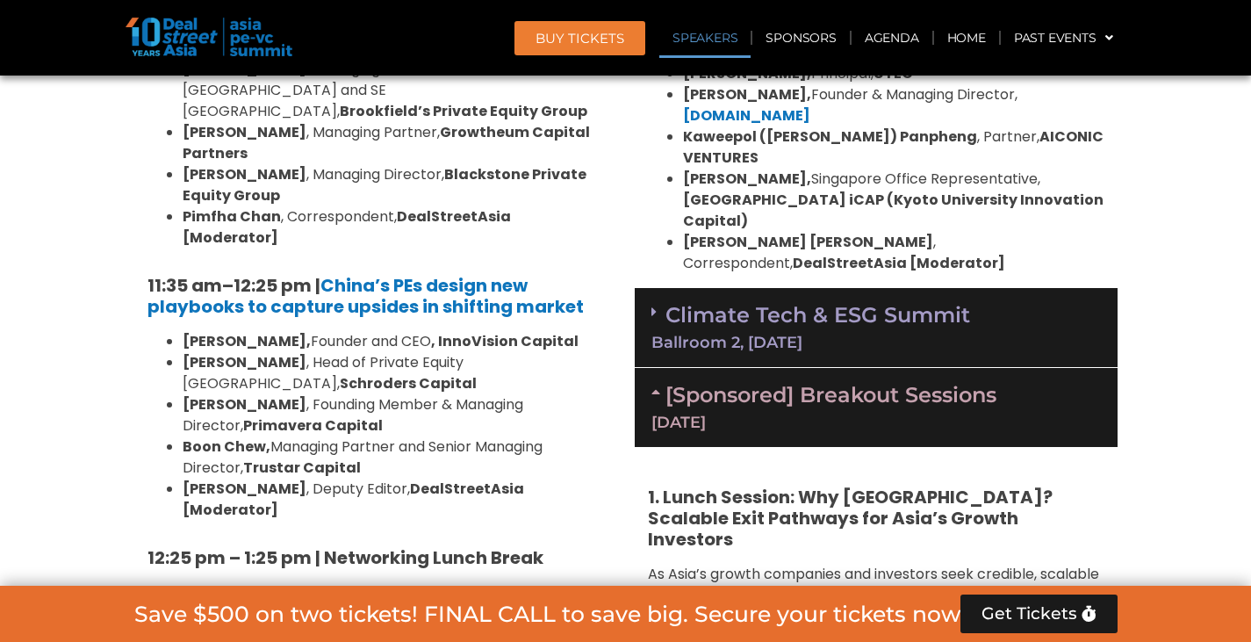
click at [725, 334] on div "Ballroom 2, [DATE]" at bounding box center [875, 342] width 449 height 16
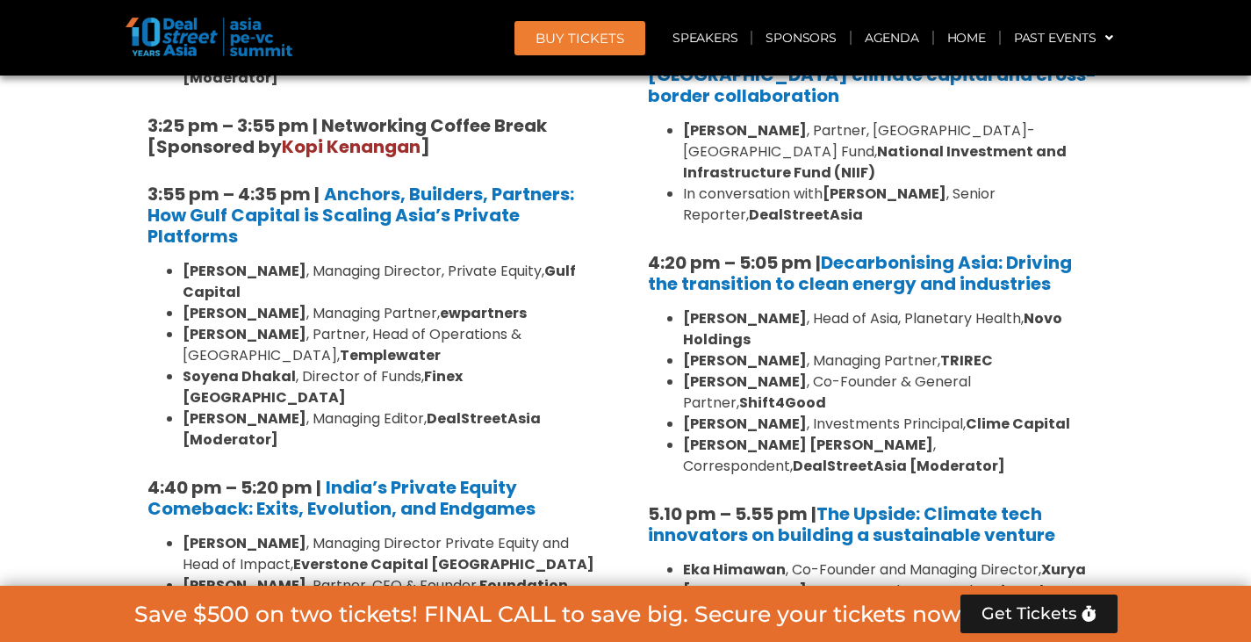
scroll to position [3216, 0]
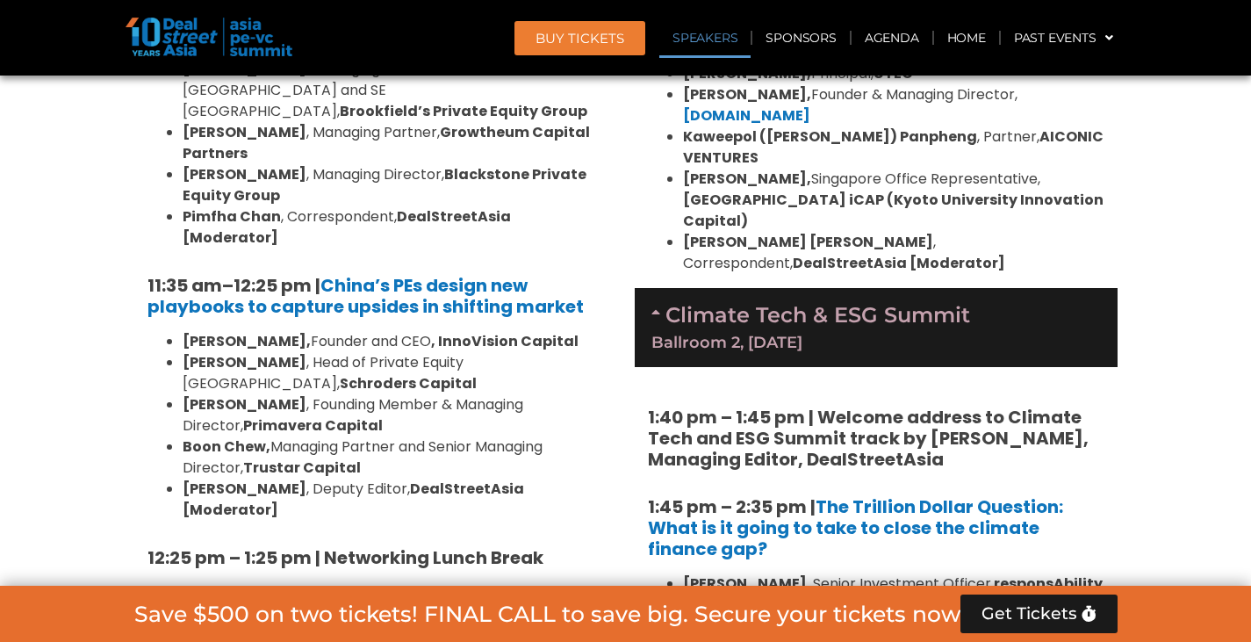
click at [701, 334] on div "Ballroom 2, [DATE]" at bounding box center [875, 342] width 449 height 16
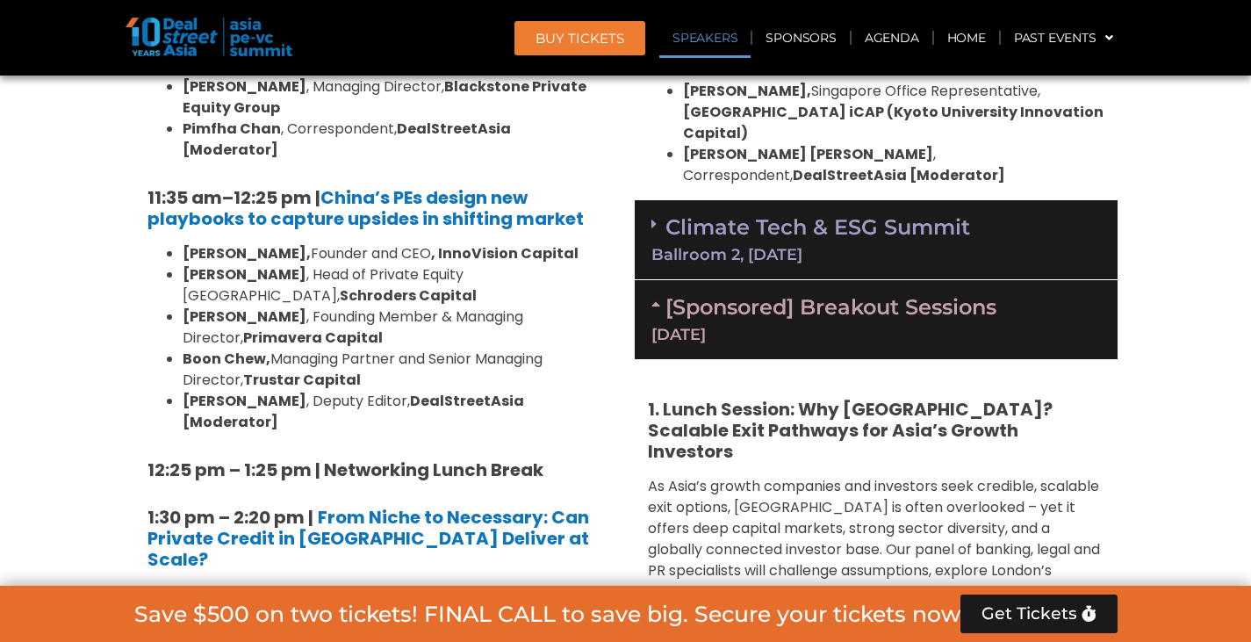
click at [710, 327] on div "[DATE]" at bounding box center [875, 335] width 449 height 16
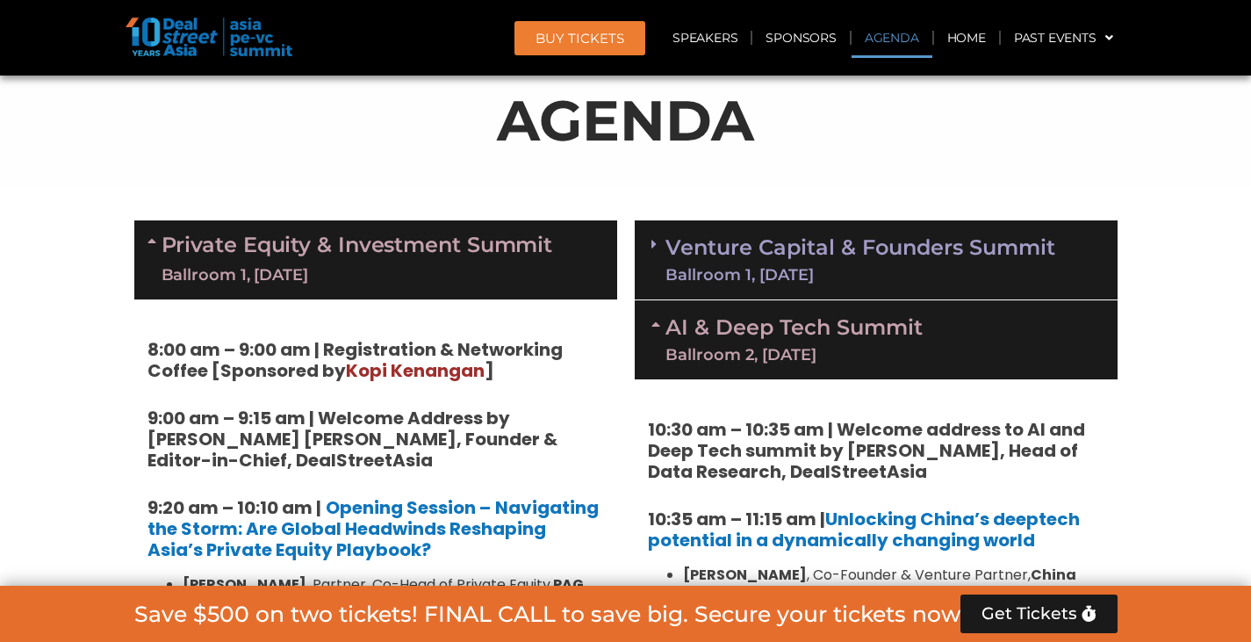
scroll to position [933, 0]
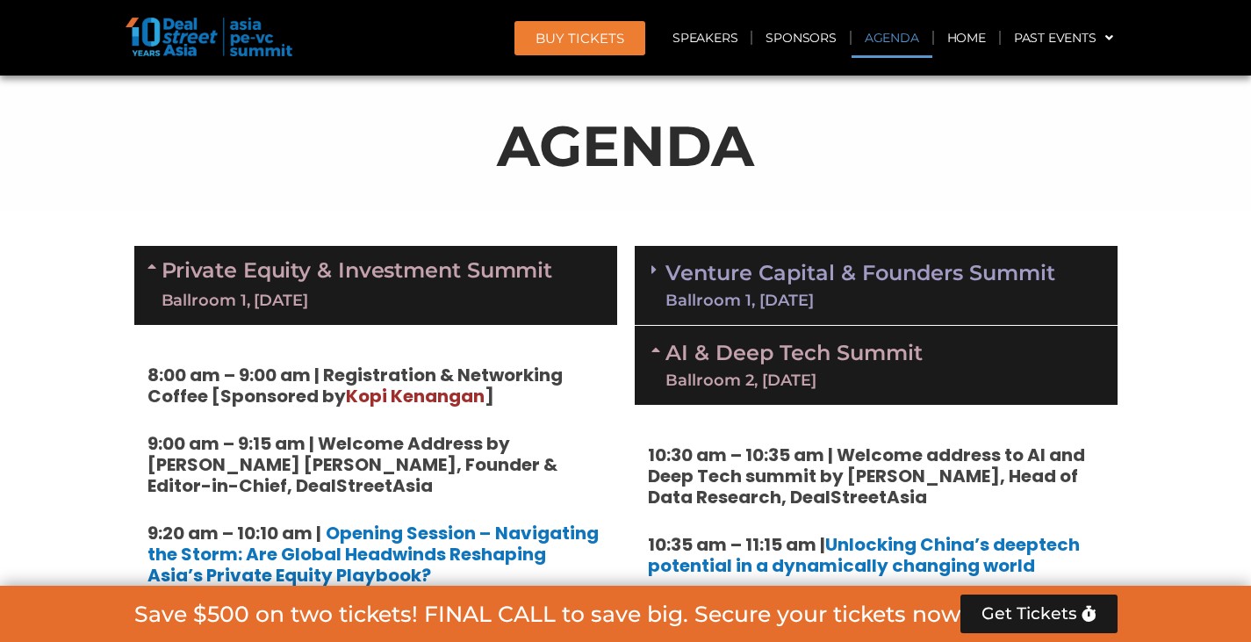
drag, startPoint x: 717, startPoint y: 363, endPoint x: 718, endPoint y: 346, distance: 16.7
click at [717, 363] on link "AI & Deep Tech Summit Ballroom 2, [DATE]" at bounding box center [793, 365] width 257 height 46
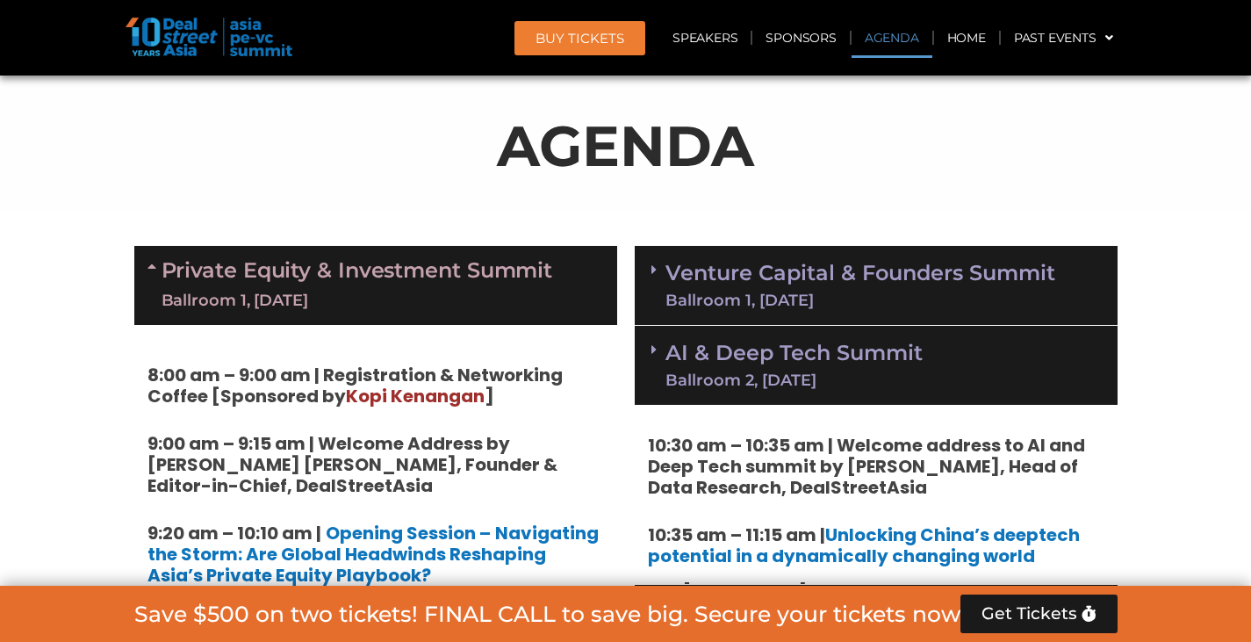
click at [735, 284] on link "Venture Capital & Founders​ Summit Ballroom 1, [DATE]" at bounding box center [860, 285] width 390 height 46
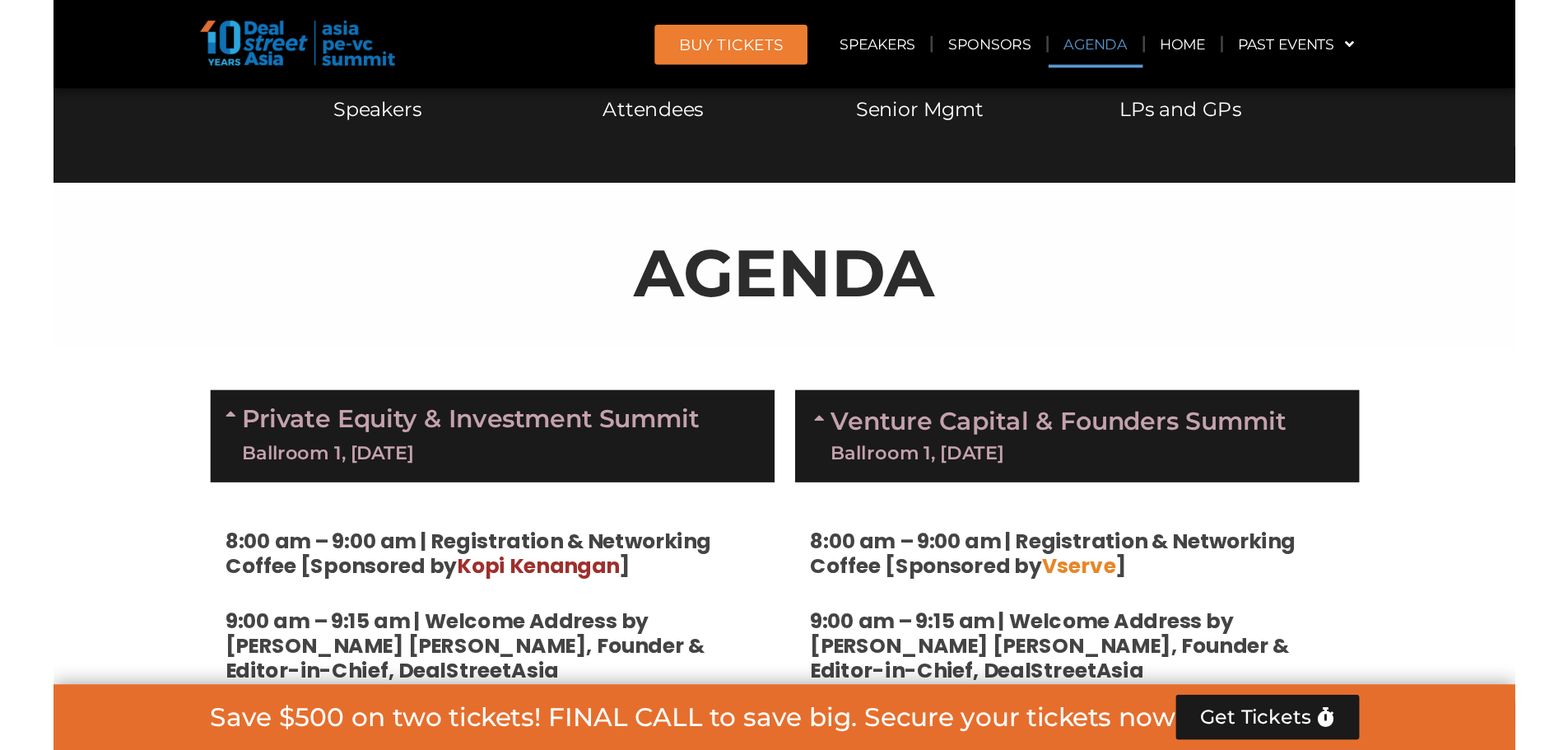
scroll to position [792, 0]
